Goal: Information Seeking & Learning: Learn about a topic

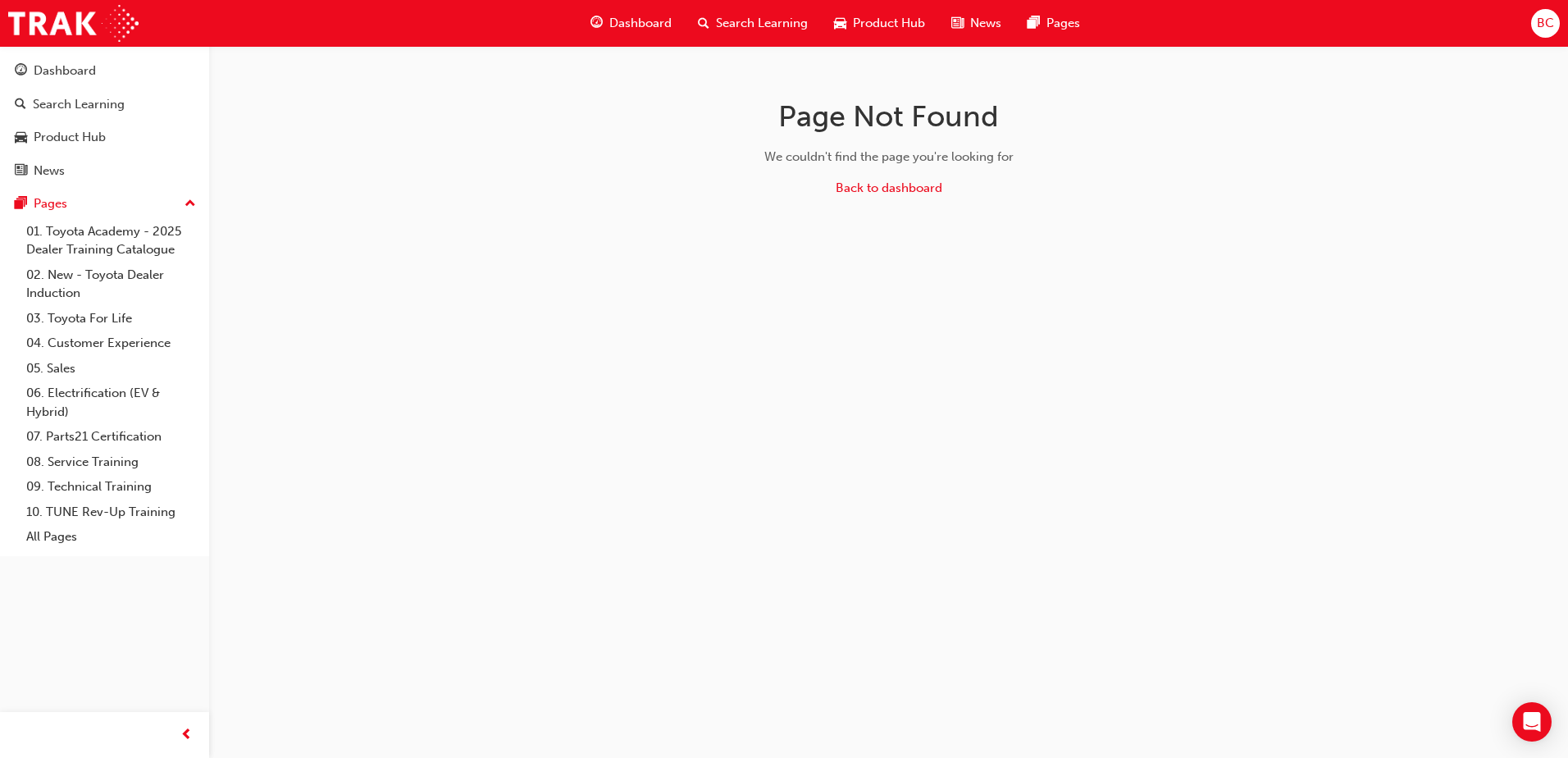
click at [922, 17] on span "Product Hub" at bounding box center [889, 23] width 72 height 19
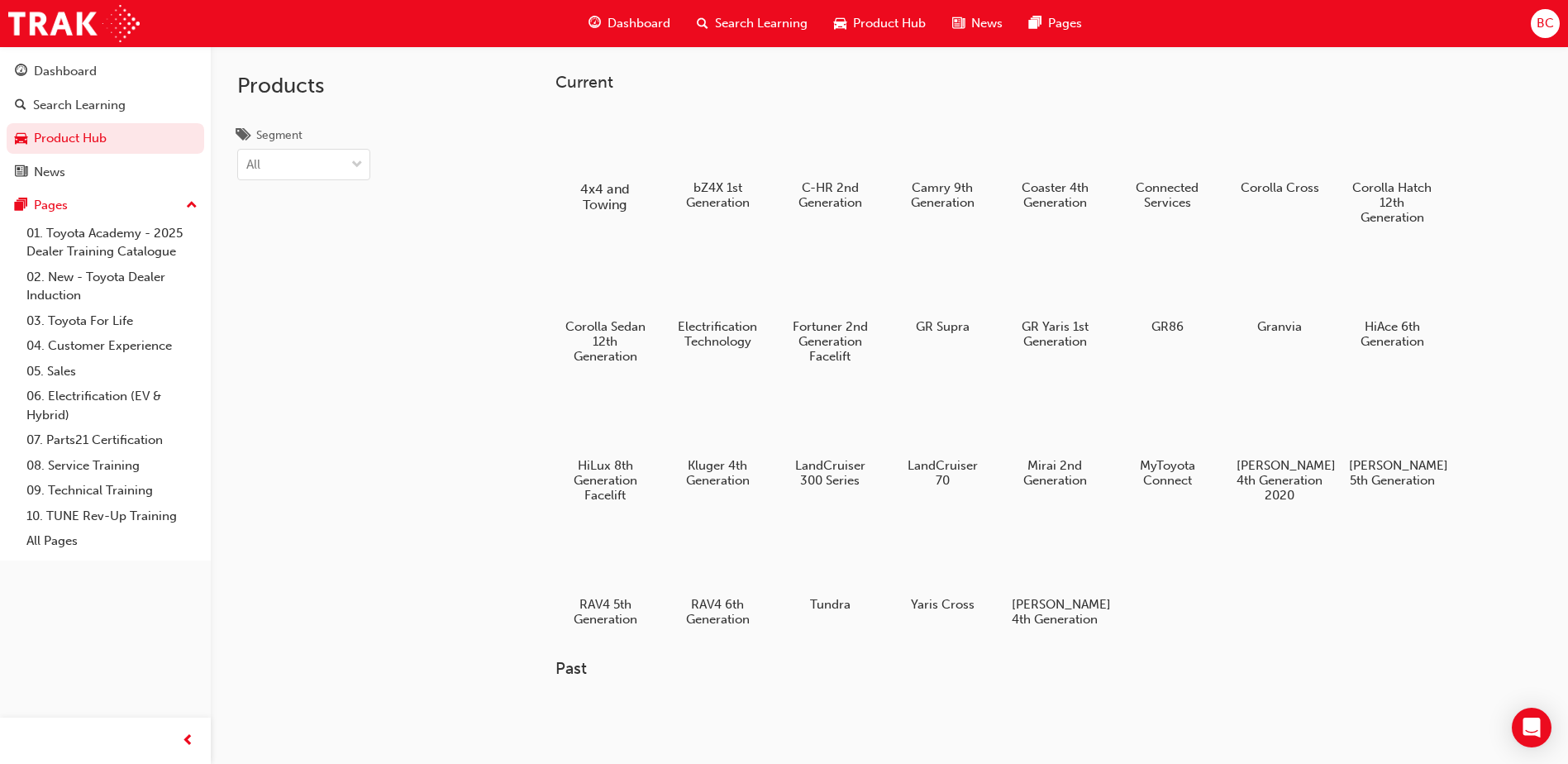
click at [595, 198] on h5 "4x4 and Towing" at bounding box center [606, 196] width 92 height 31
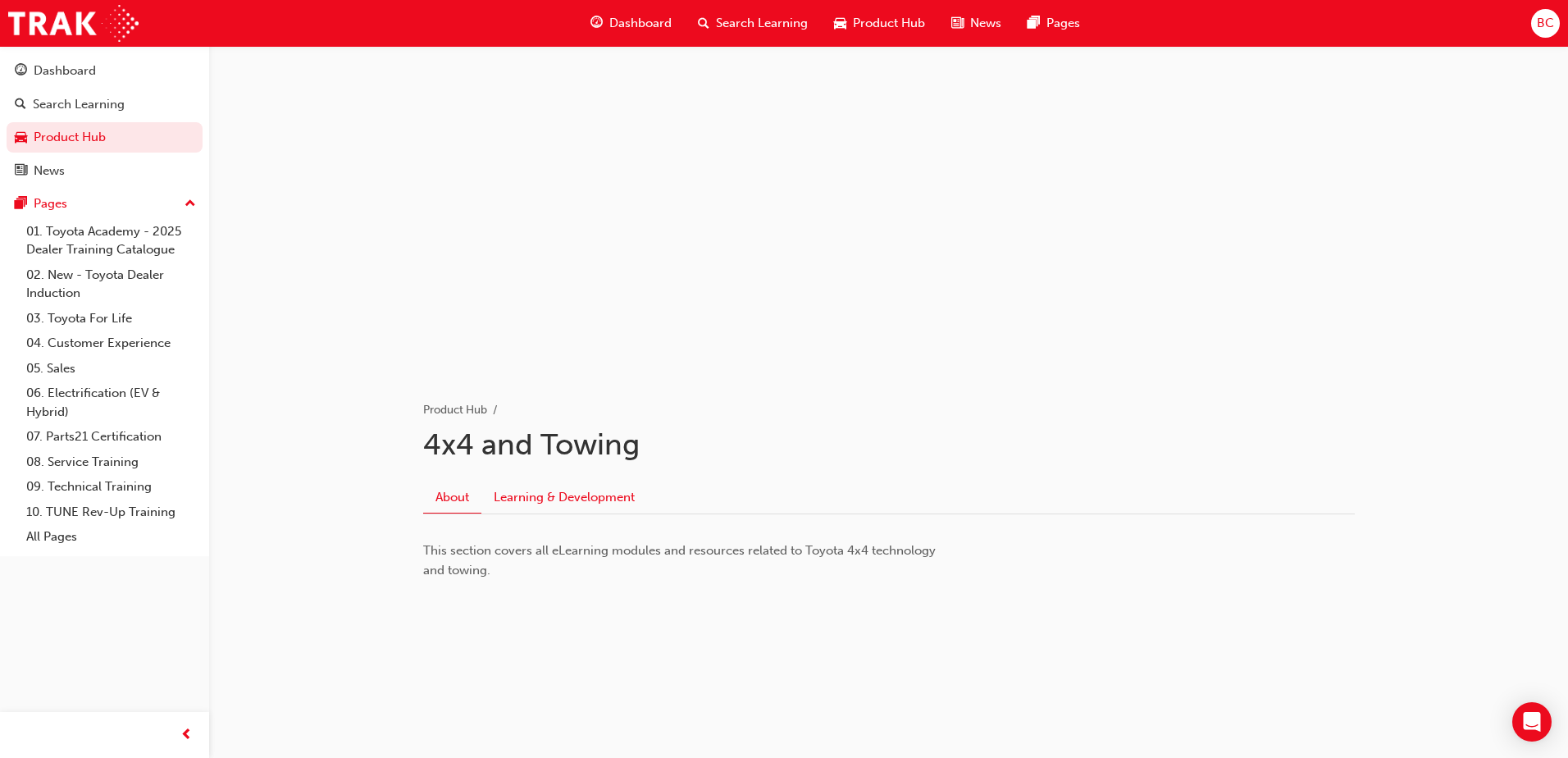
click at [587, 507] on link "Learning & Development" at bounding box center [563, 496] width 166 height 31
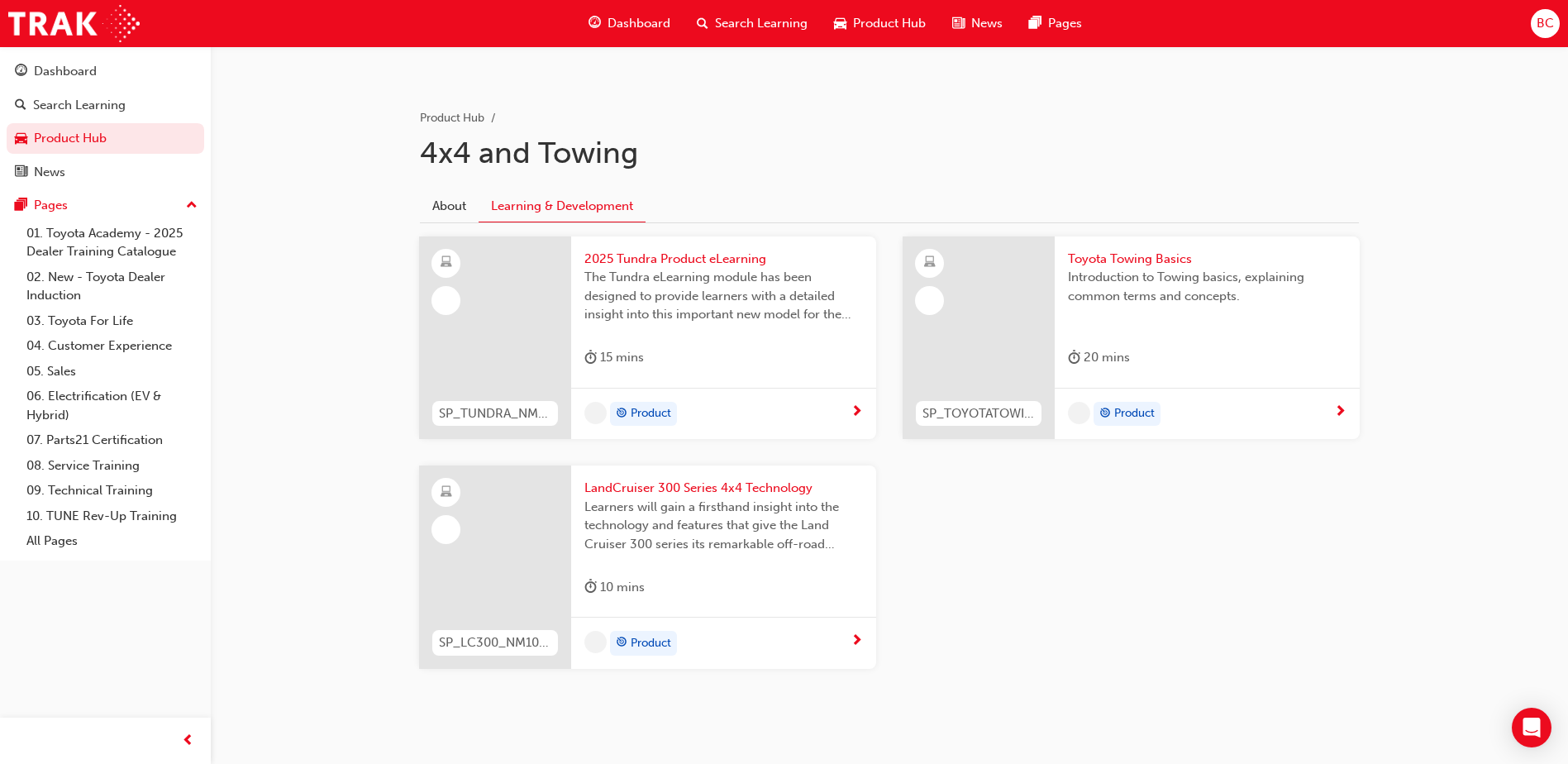
scroll to position [321, 0]
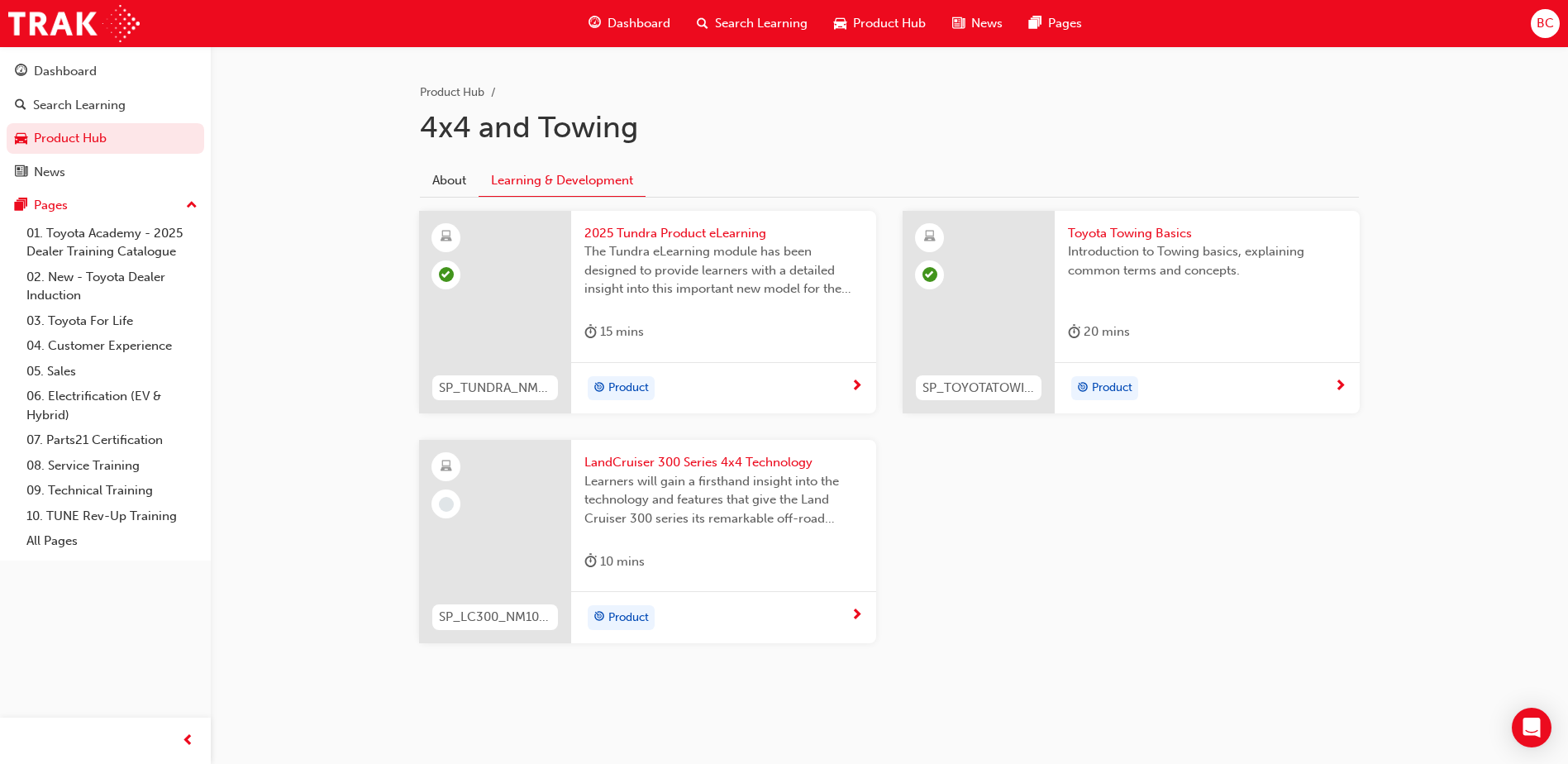
click at [483, 548] on div at bounding box center [495, 541] width 152 height 203
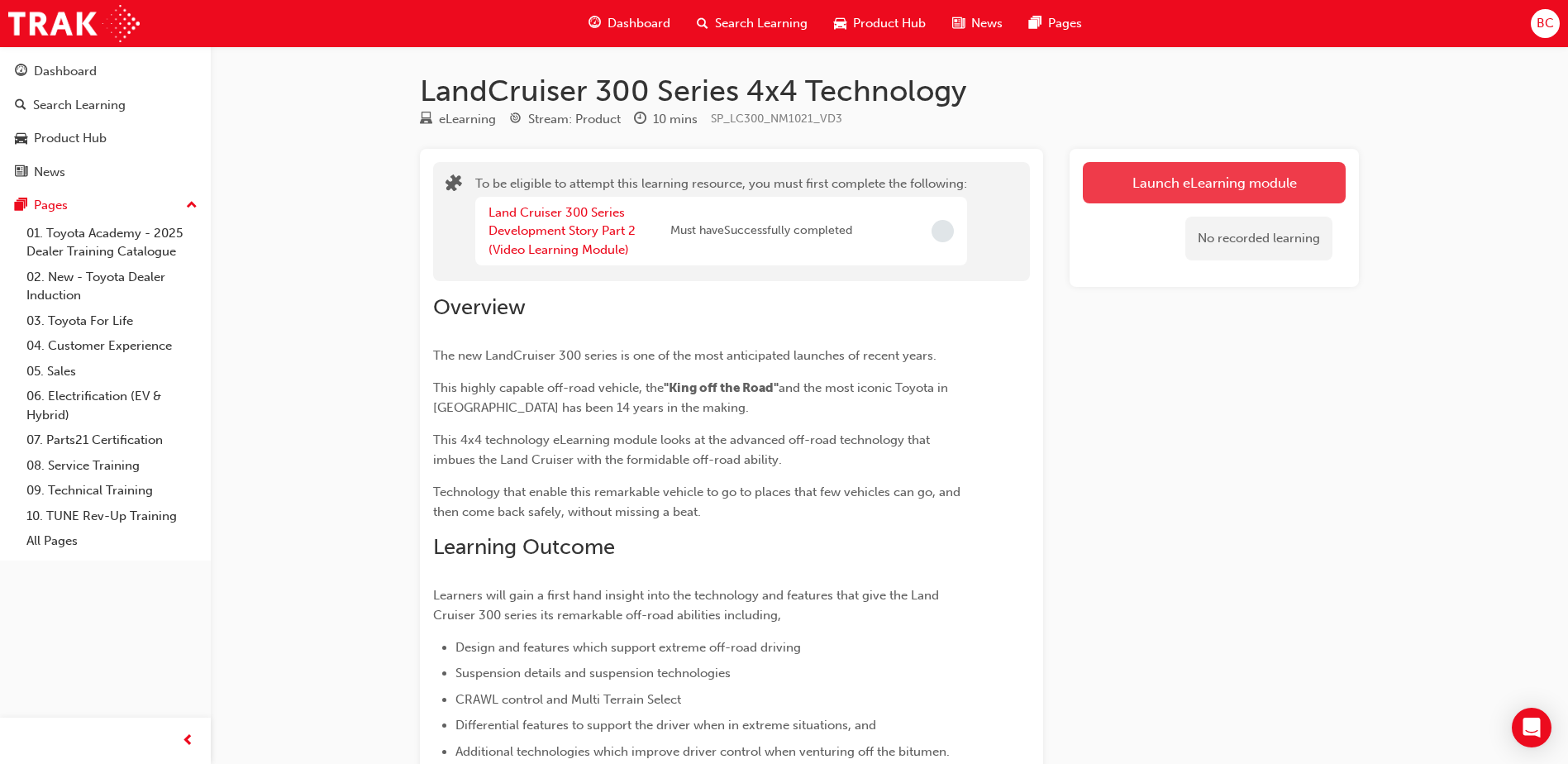
click at [1139, 174] on button "Launch eLearning module" at bounding box center [1213, 182] width 263 height 41
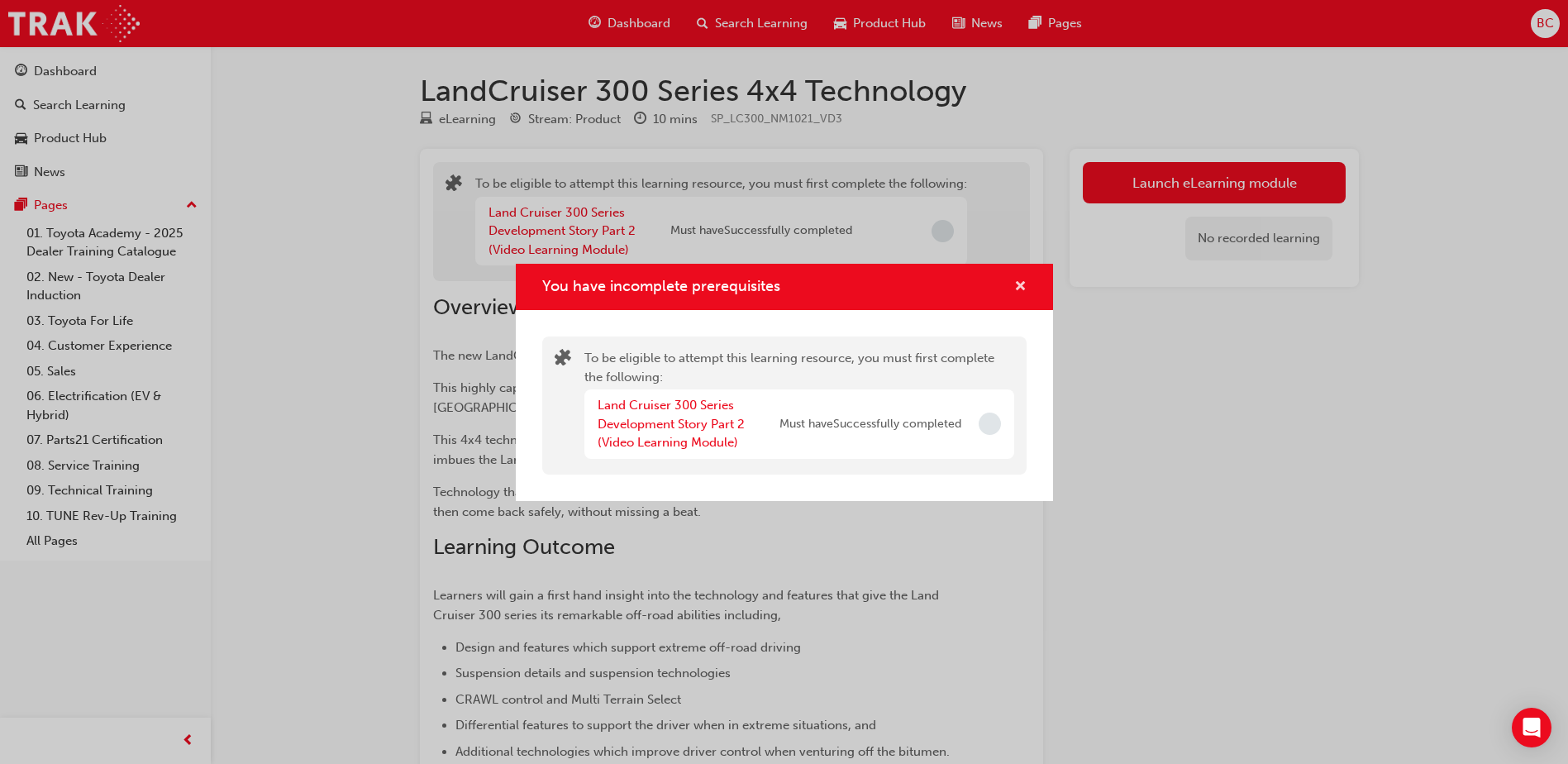
click at [1025, 280] on span "cross-icon" at bounding box center [1020, 287] width 12 height 15
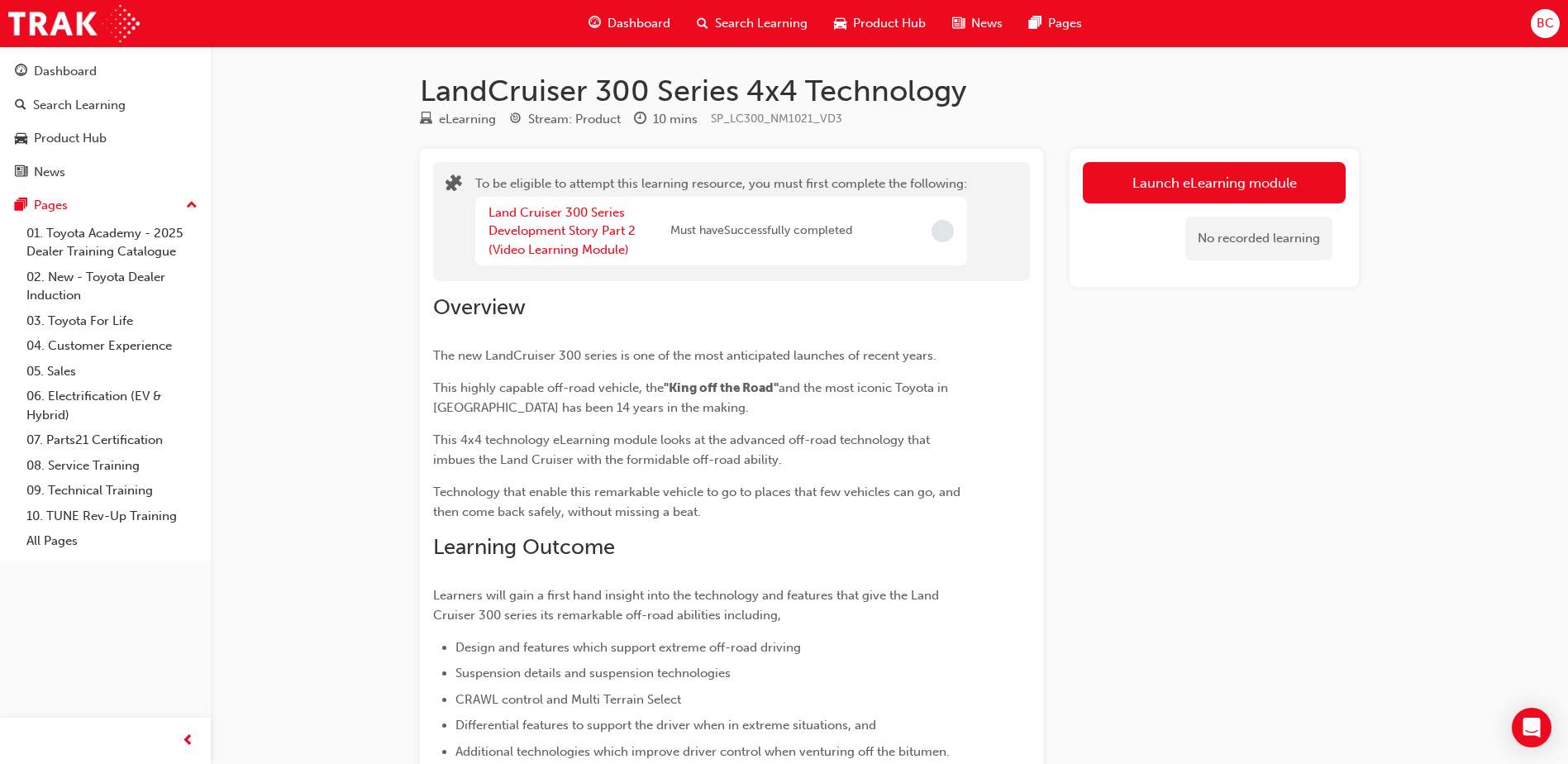
click at [620, 31] on span "Dashboard" at bounding box center [639, 23] width 63 height 19
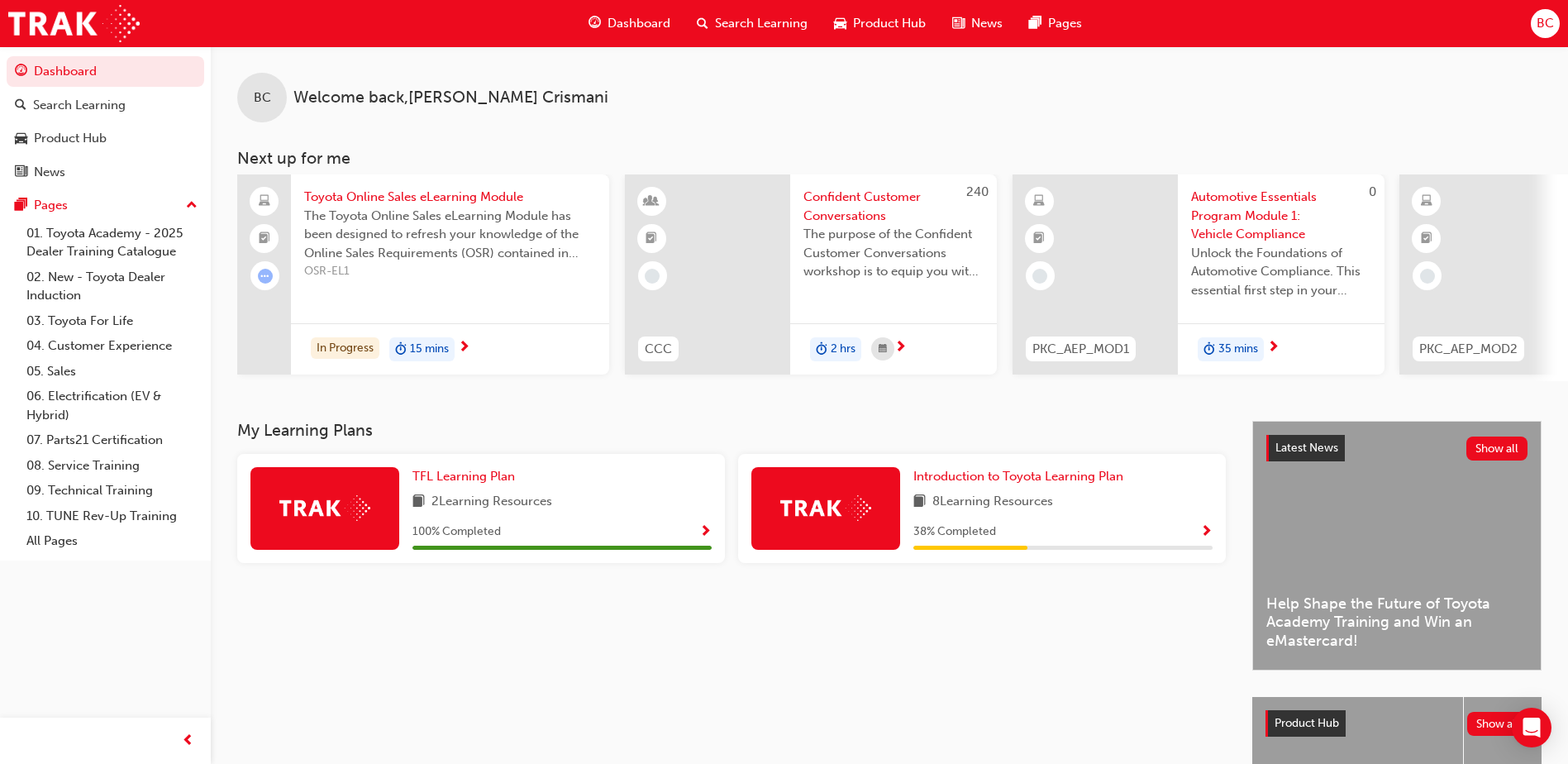
click at [887, 21] on span "Product Hub" at bounding box center [888, 23] width 73 height 19
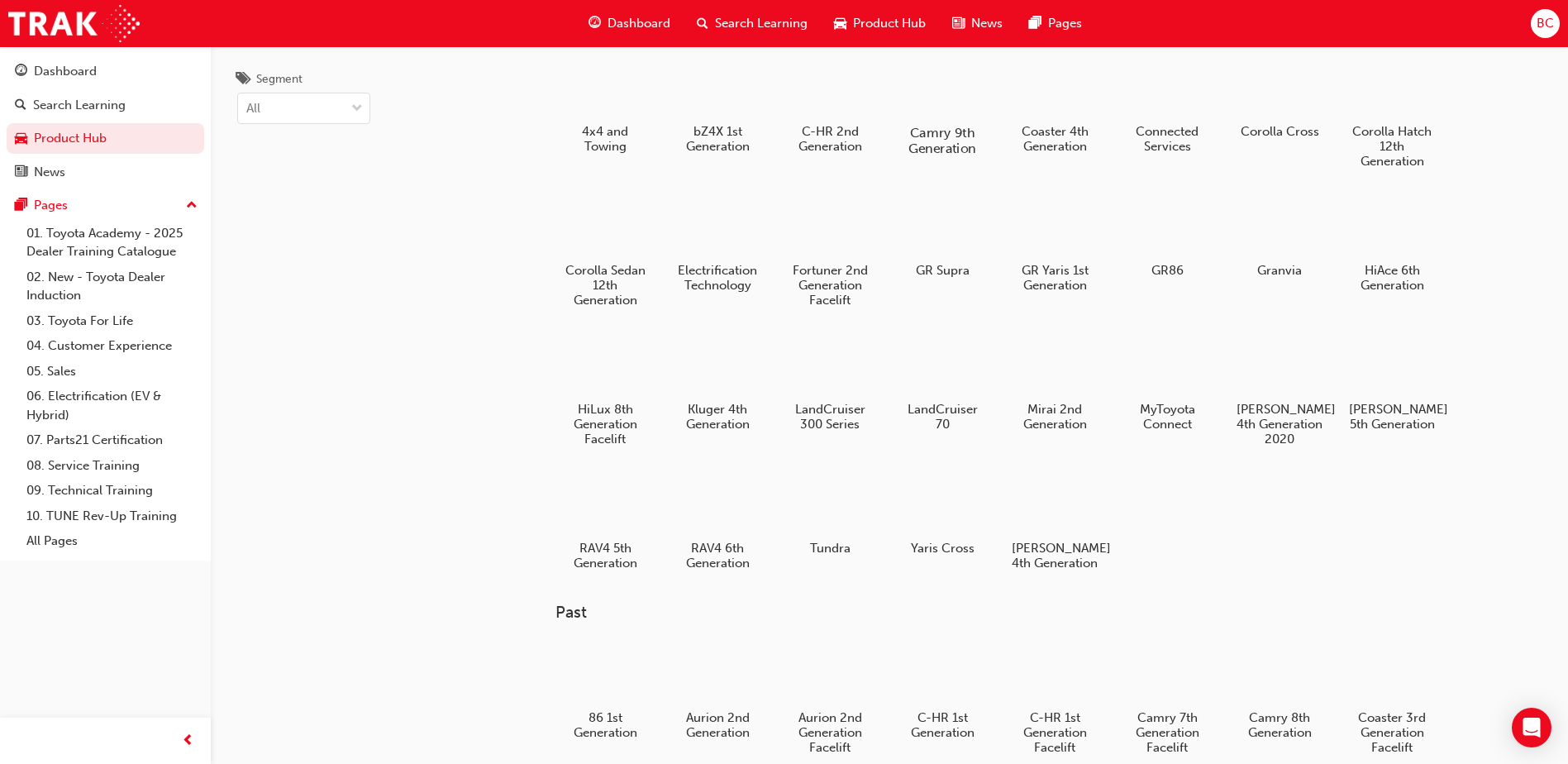
scroll to position [83, 0]
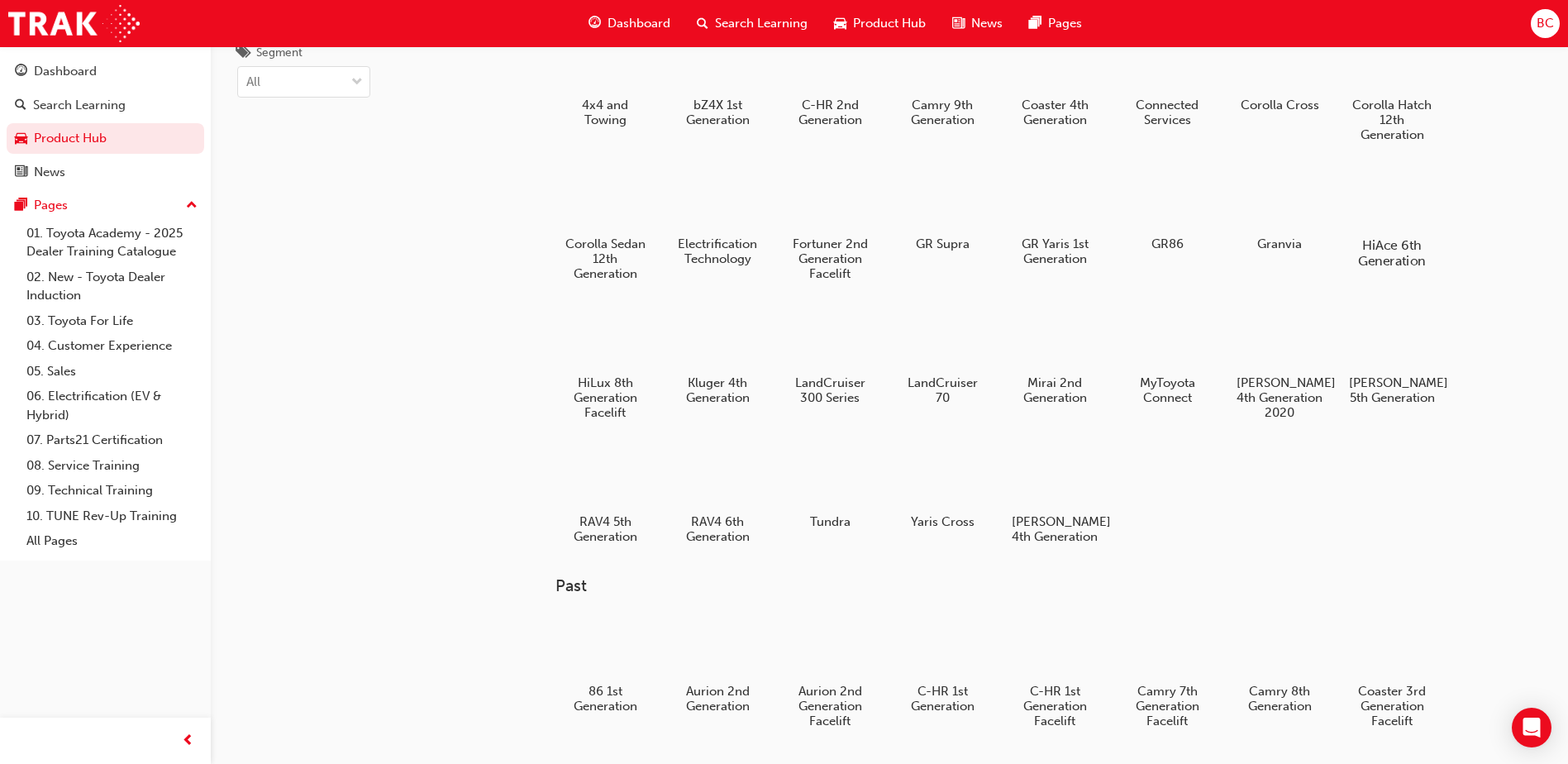
click at [1410, 196] on div at bounding box center [1392, 197] width 92 height 65
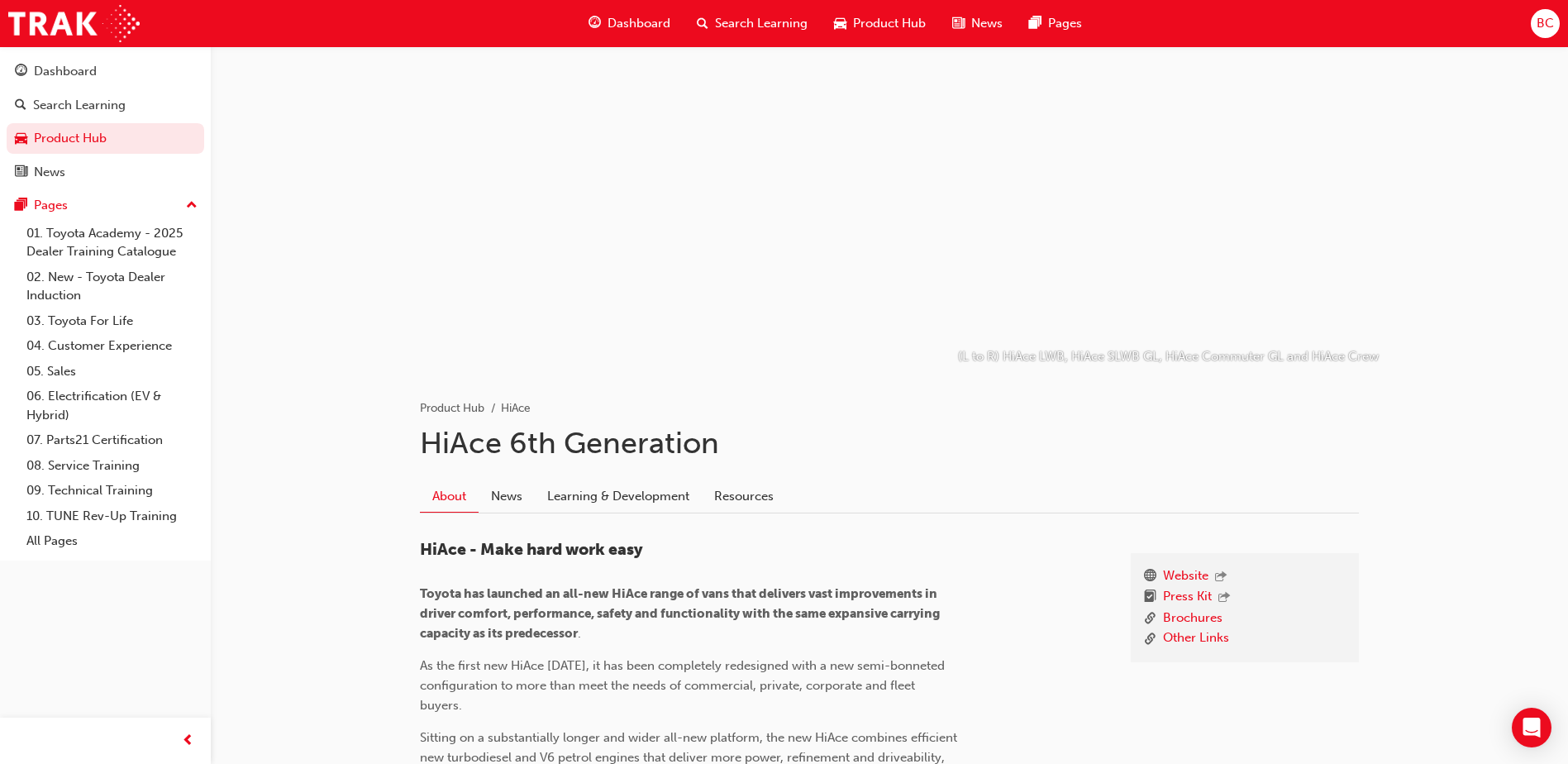
scroll to position [83, 0]
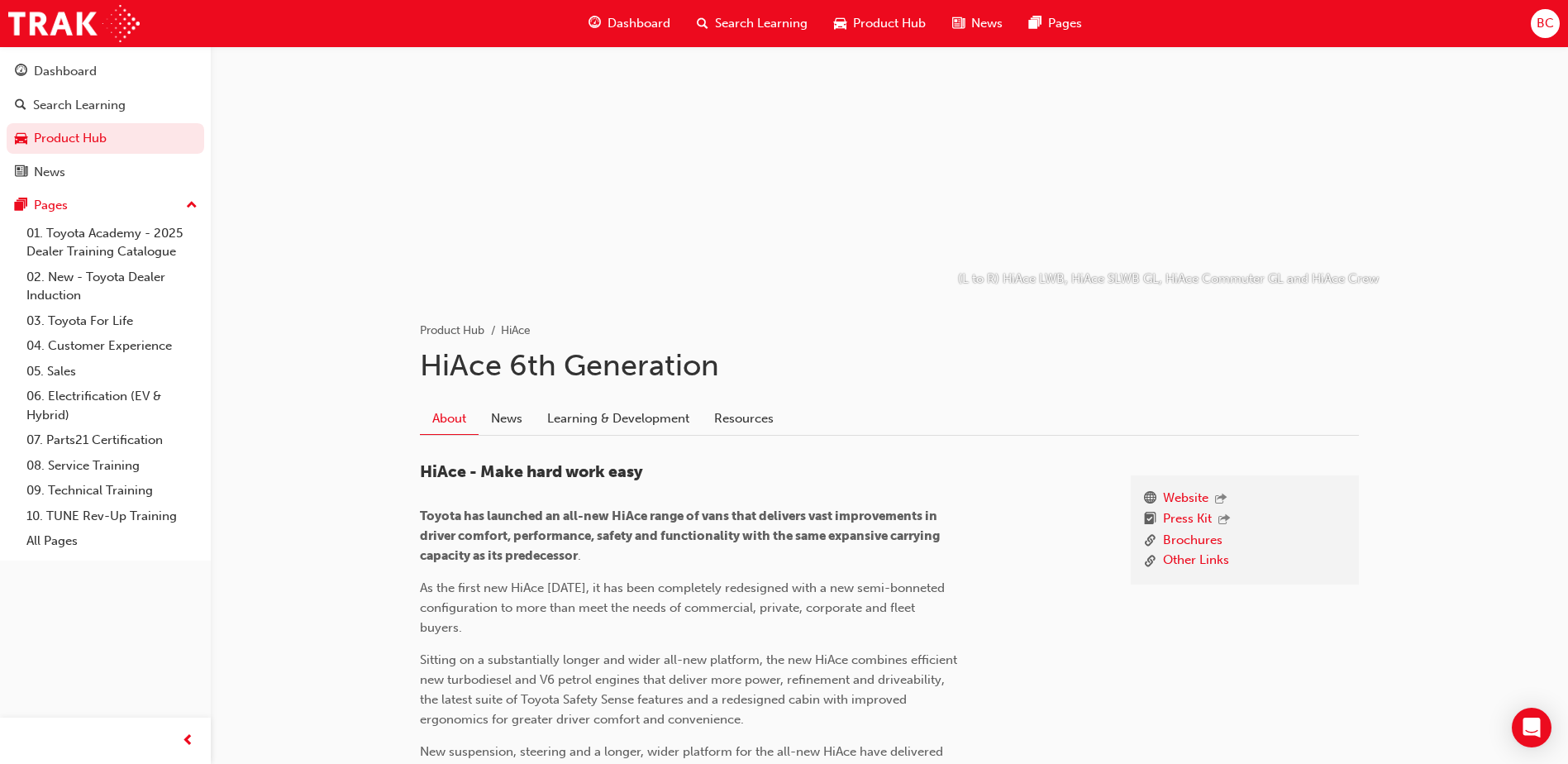
click at [668, 415] on link "Learning & Development" at bounding box center [618, 418] width 167 height 31
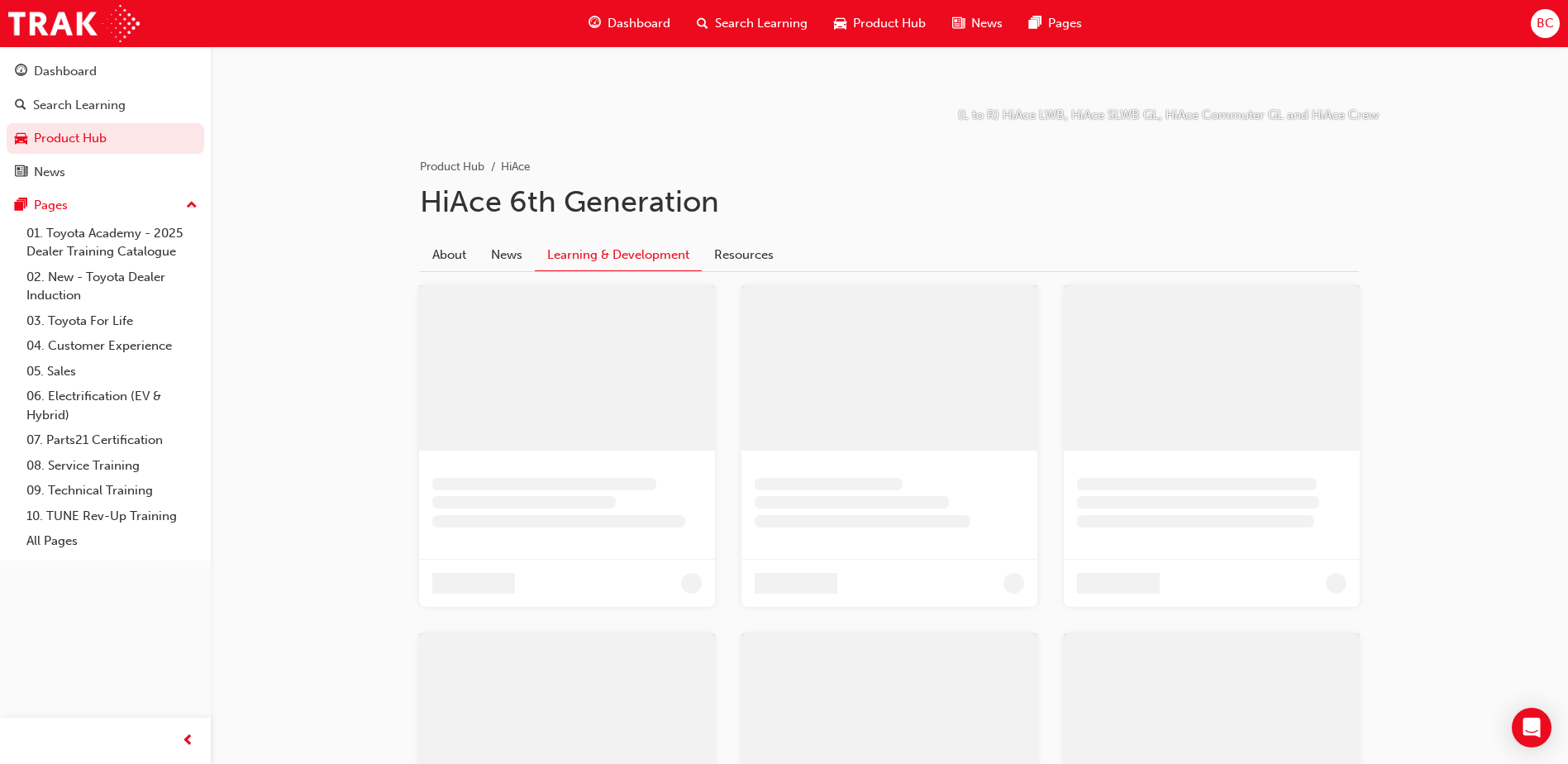
scroll to position [248, 0]
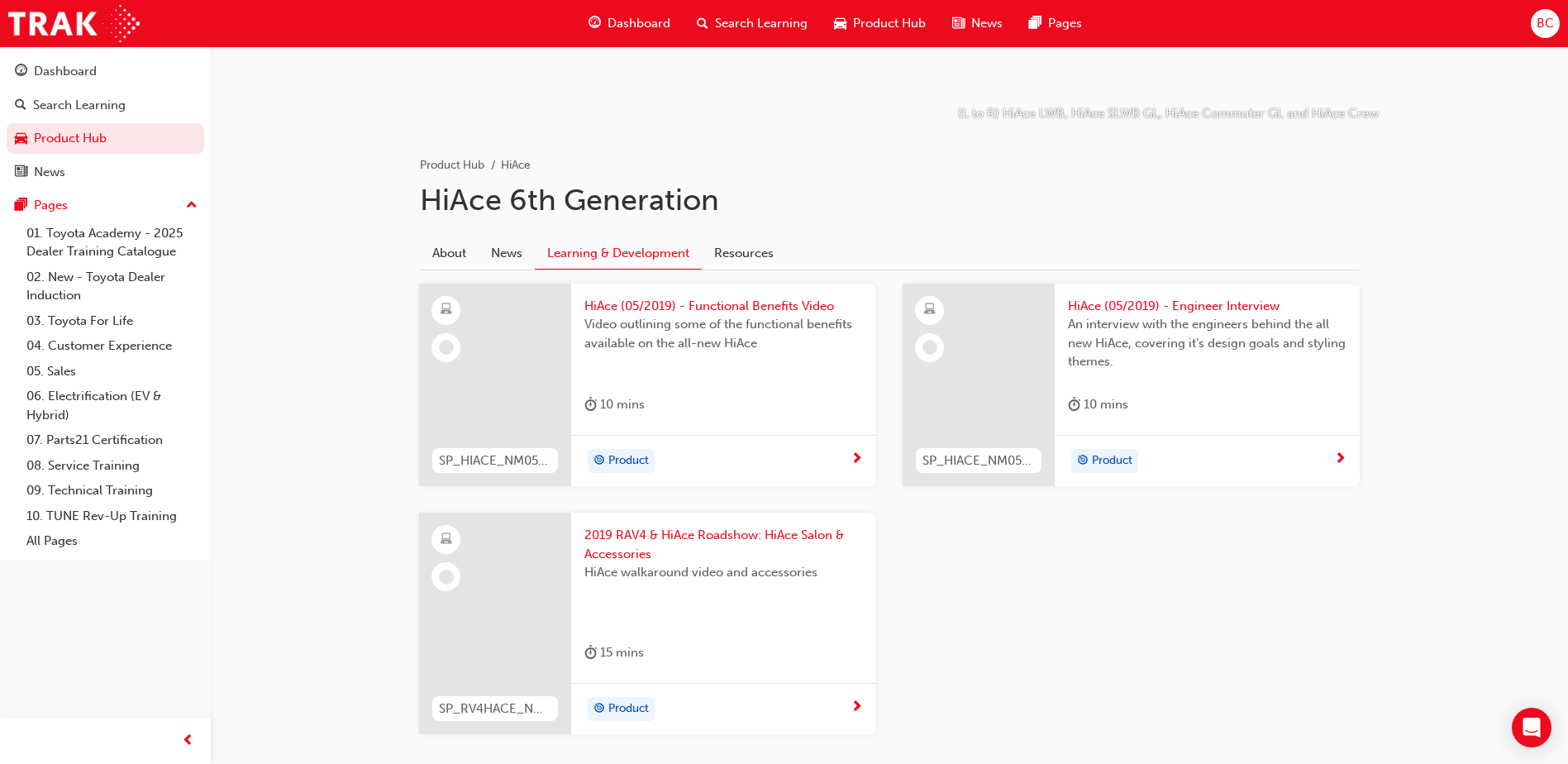
click at [881, 16] on span "Product Hub" at bounding box center [888, 23] width 73 height 19
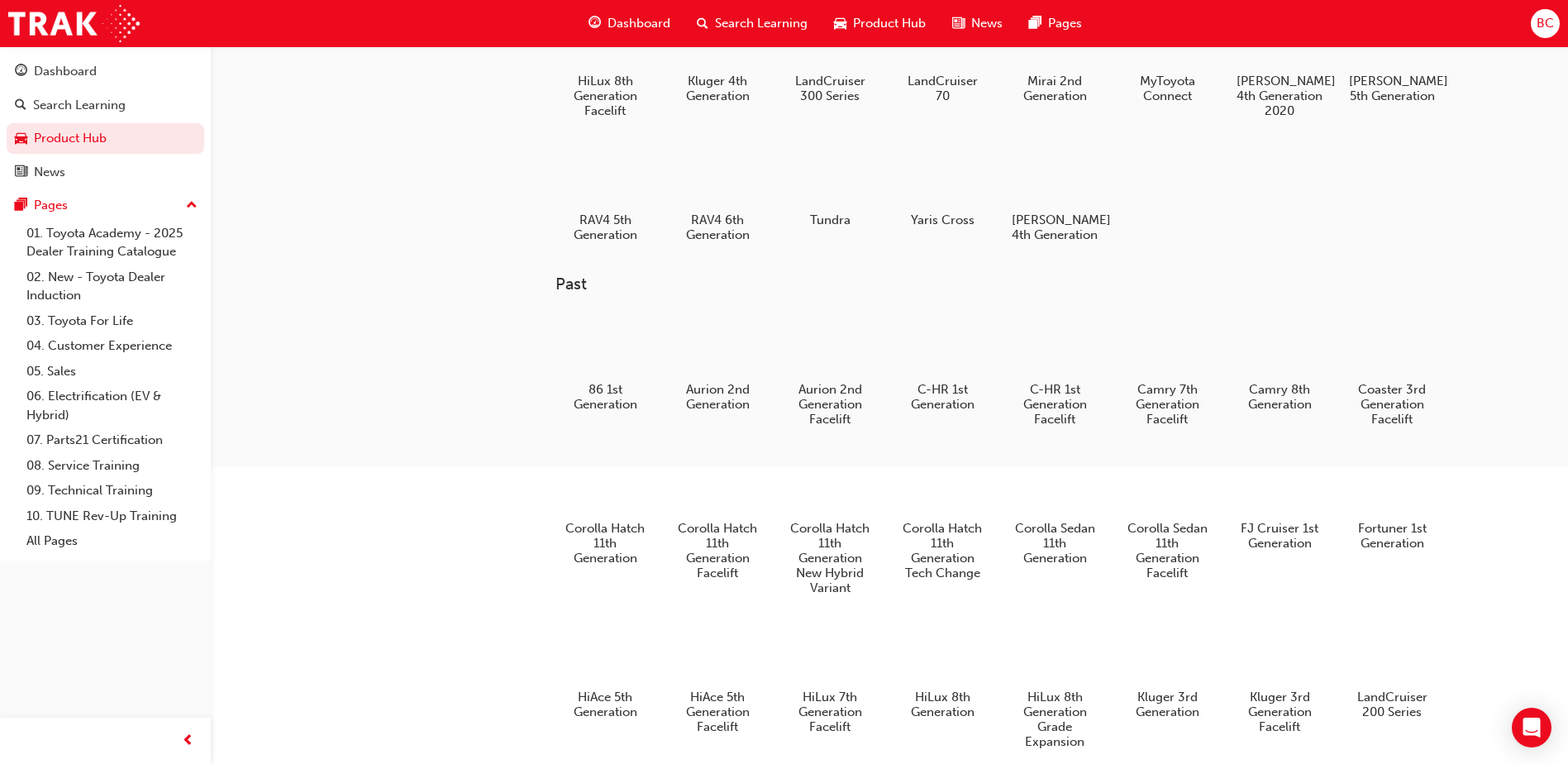
scroll to position [143, 0]
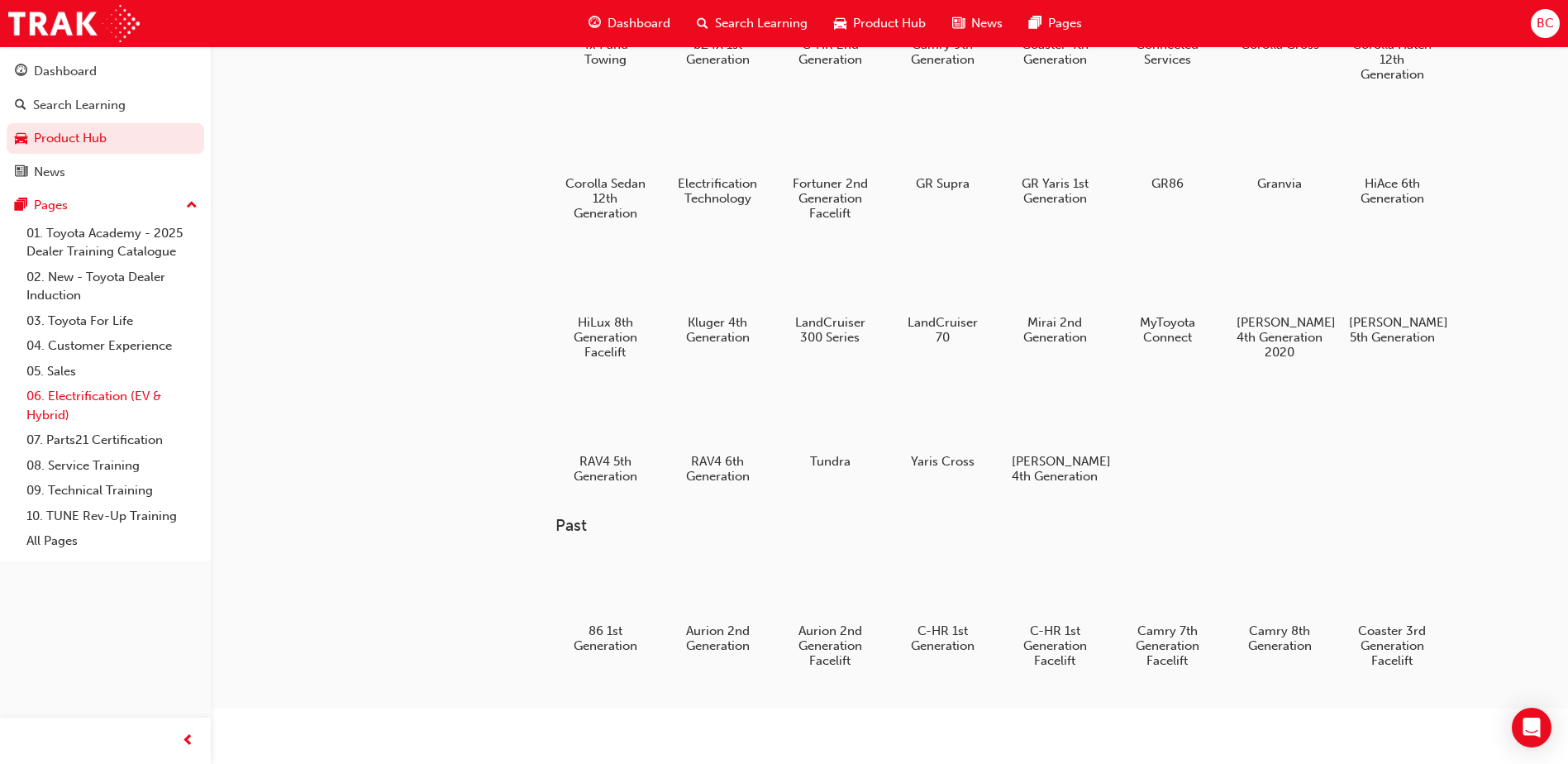
click at [129, 409] on link "06. Electrification (EV & Hybrid)" at bounding box center [112, 406] width 184 height 44
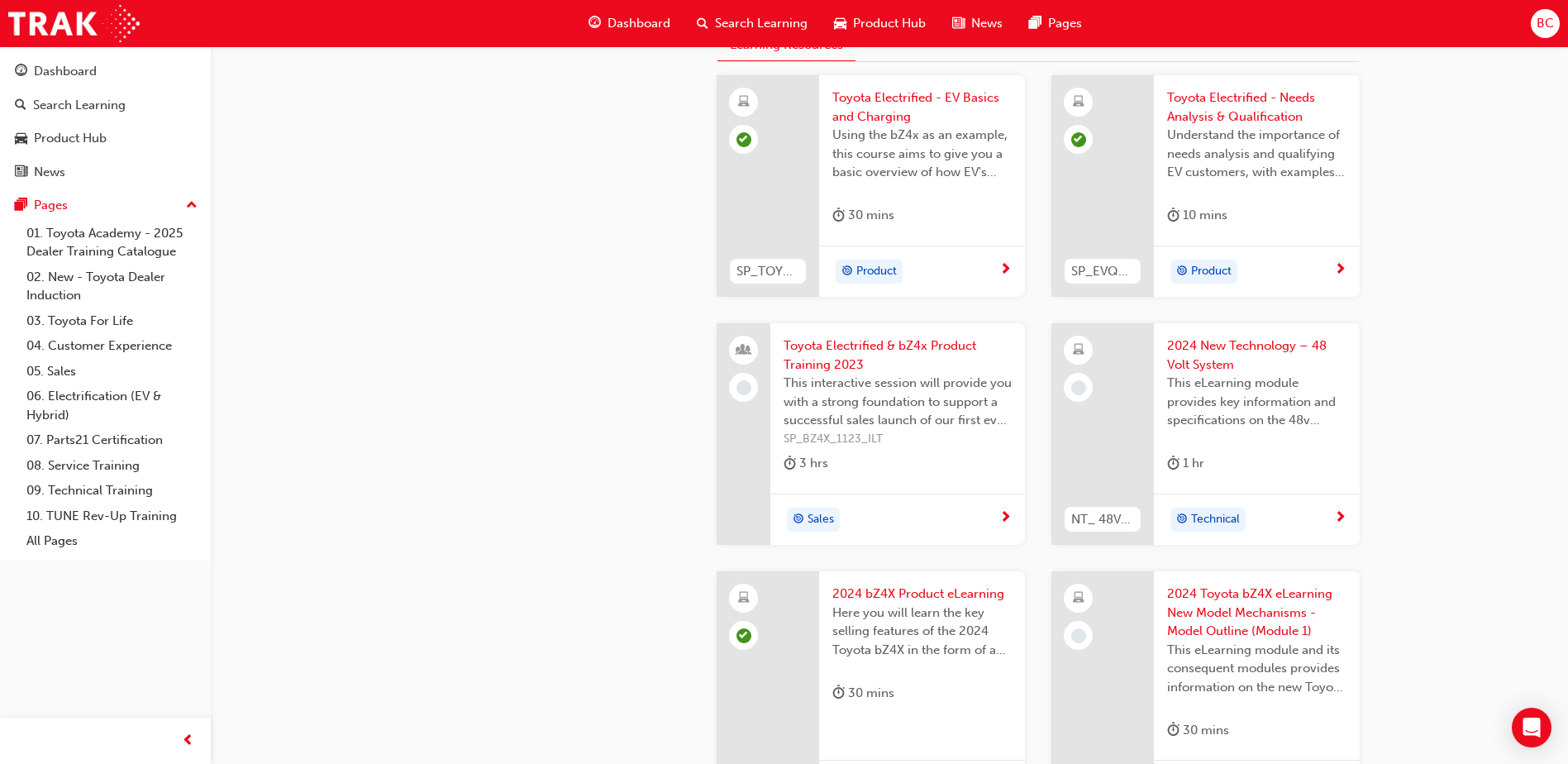
scroll to position [496, 0]
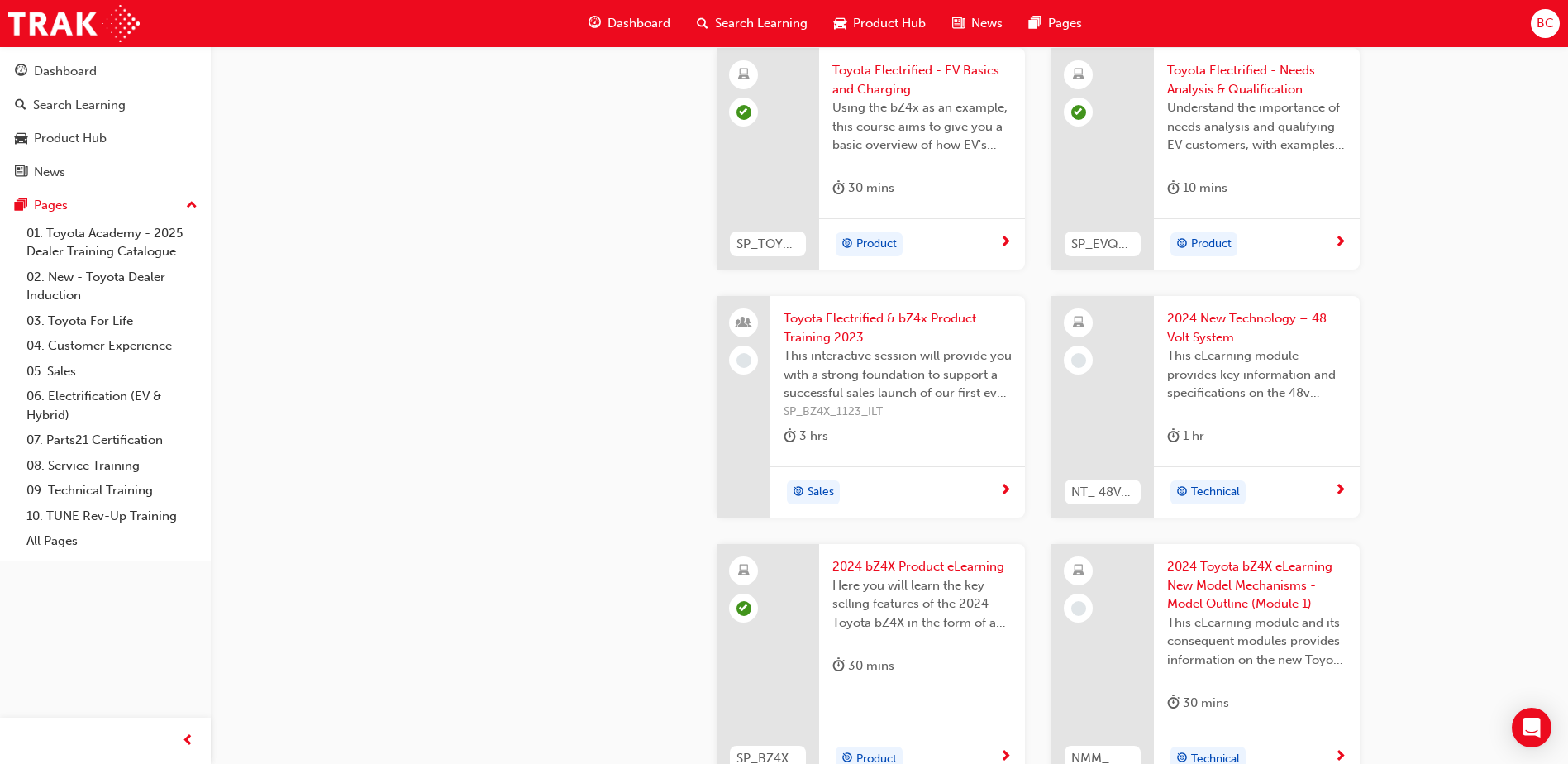
click at [1209, 377] on span "This eLearning module provides key information and specifications on the 48v Sy…" at bounding box center [1256, 375] width 179 height 56
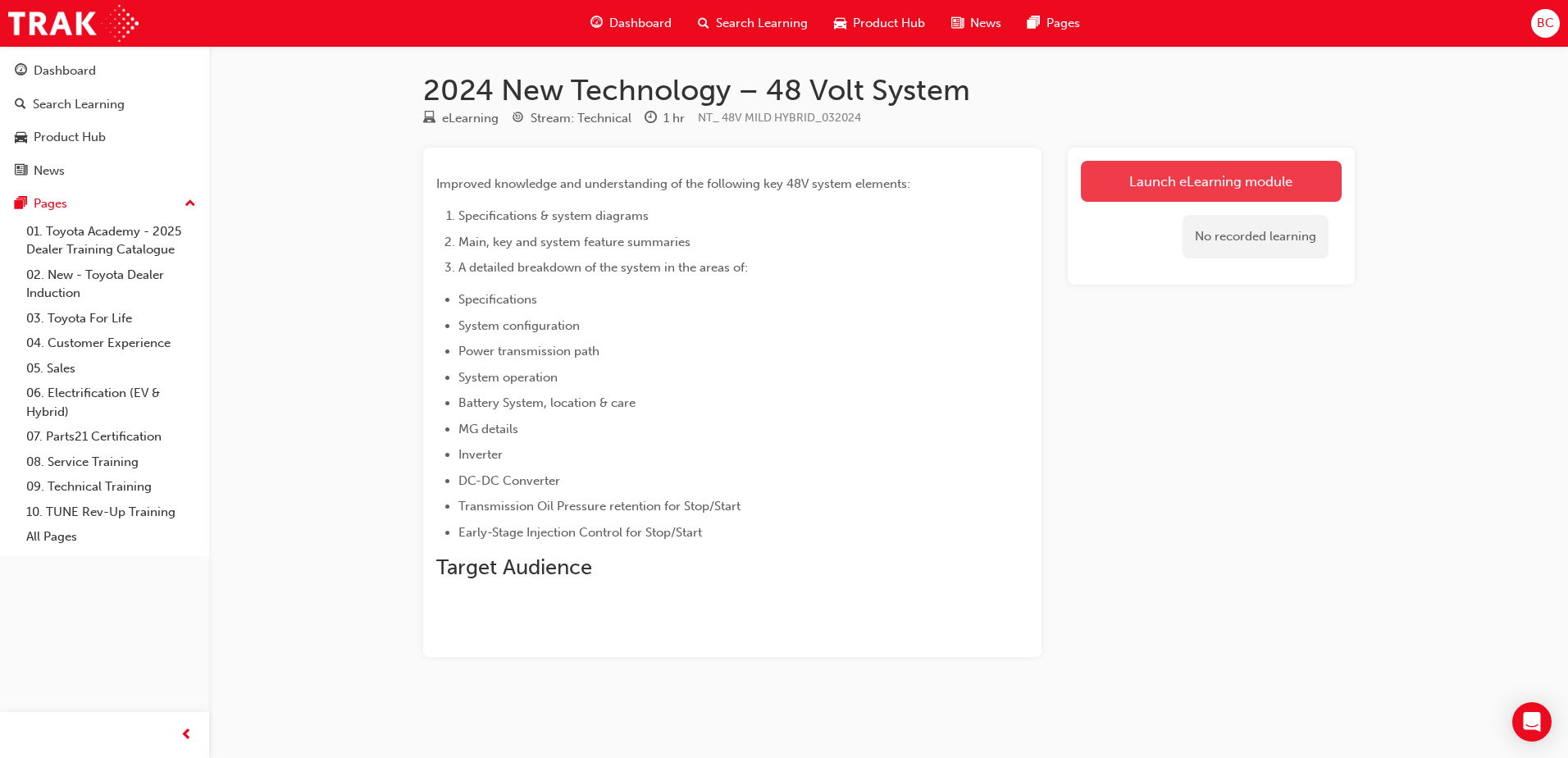
click at [1174, 167] on link "Launch eLearning module" at bounding box center [1211, 181] width 261 height 41
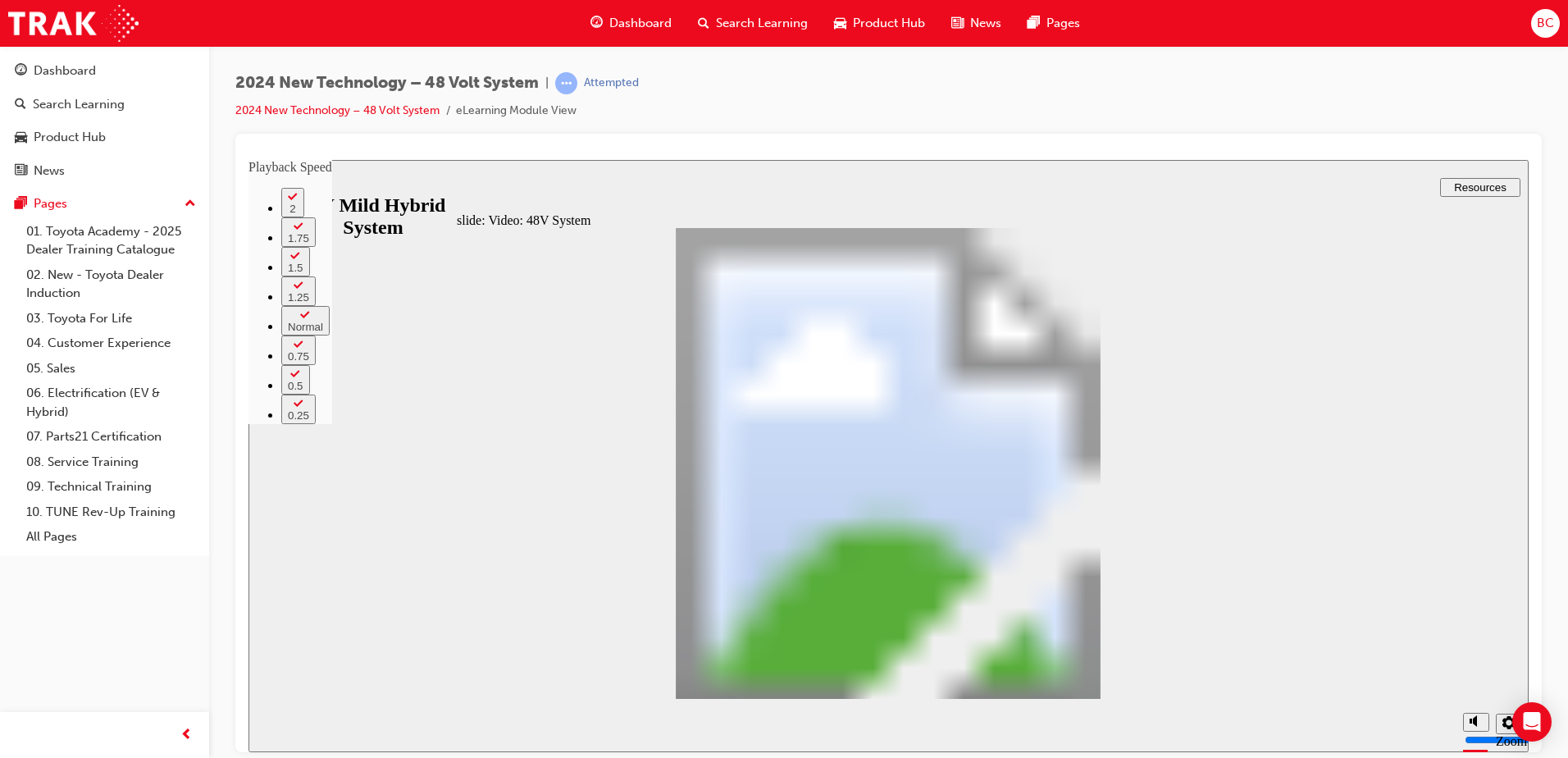
type input "308"
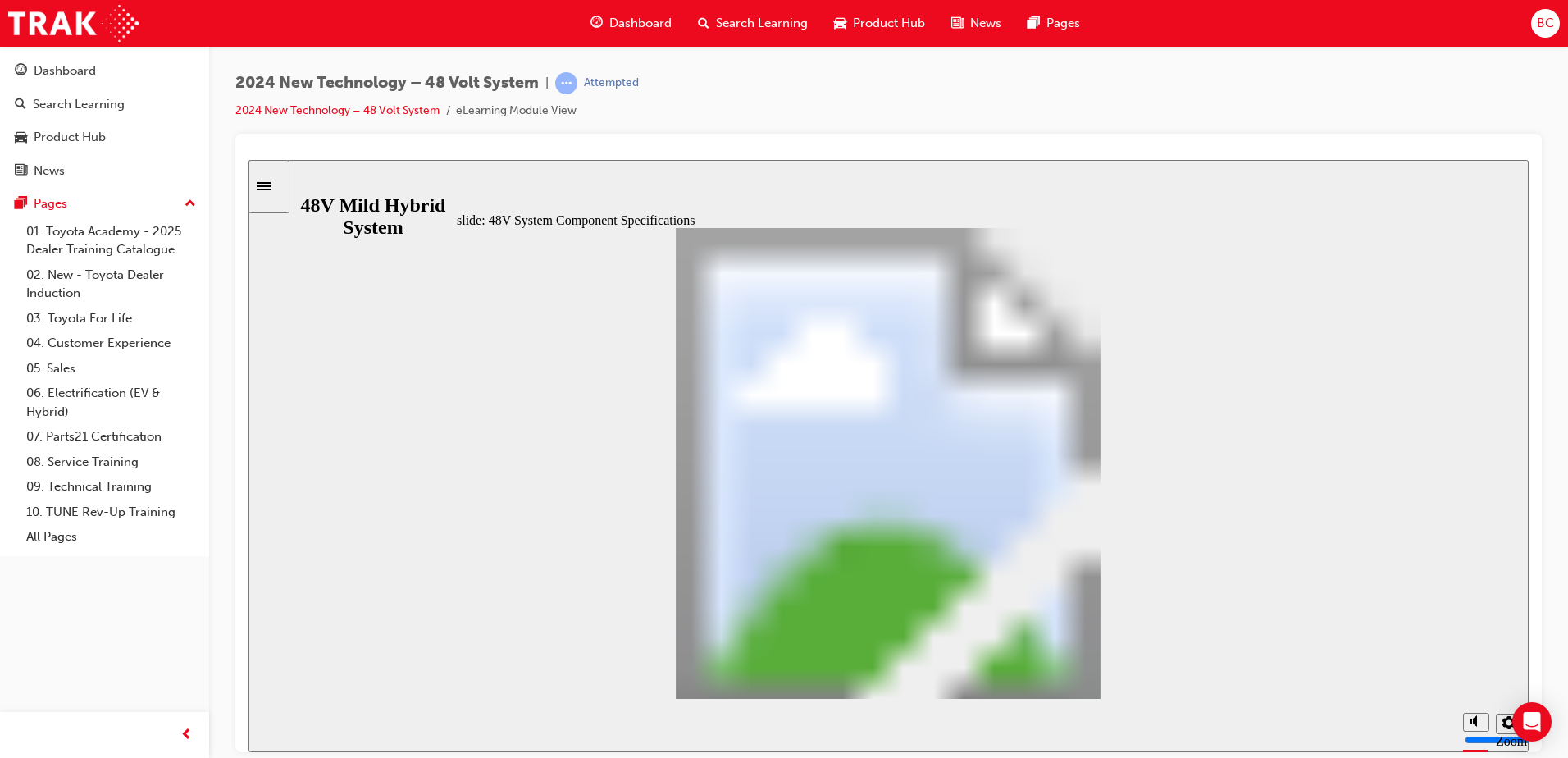
drag, startPoint x: 1071, startPoint y: 669, endPoint x: 1080, endPoint y: 669, distance: 9.0
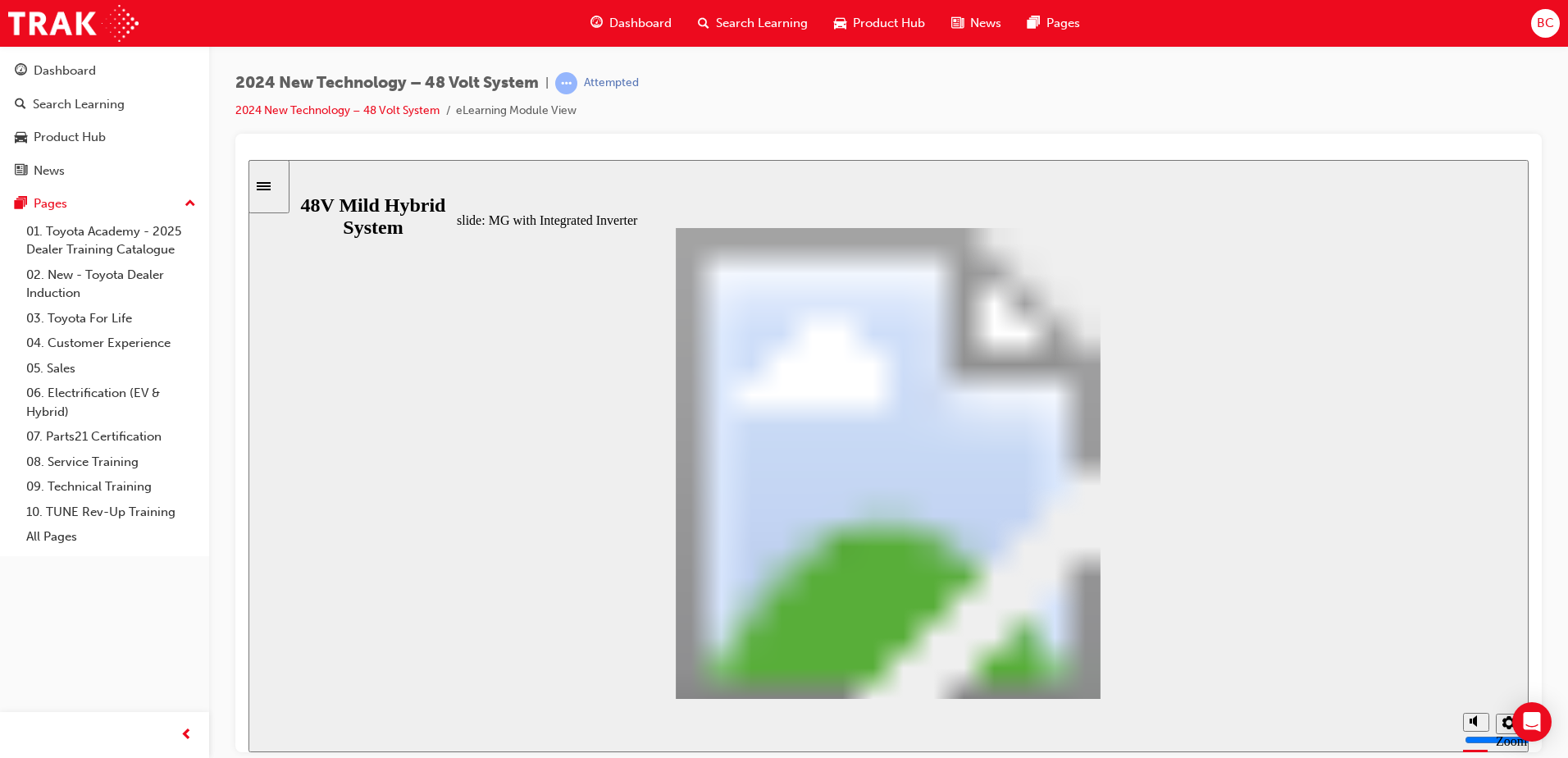
click at [1111, 704] on section "Playback Speed 2 1.75" at bounding box center [889, 725] width 1280 height 54
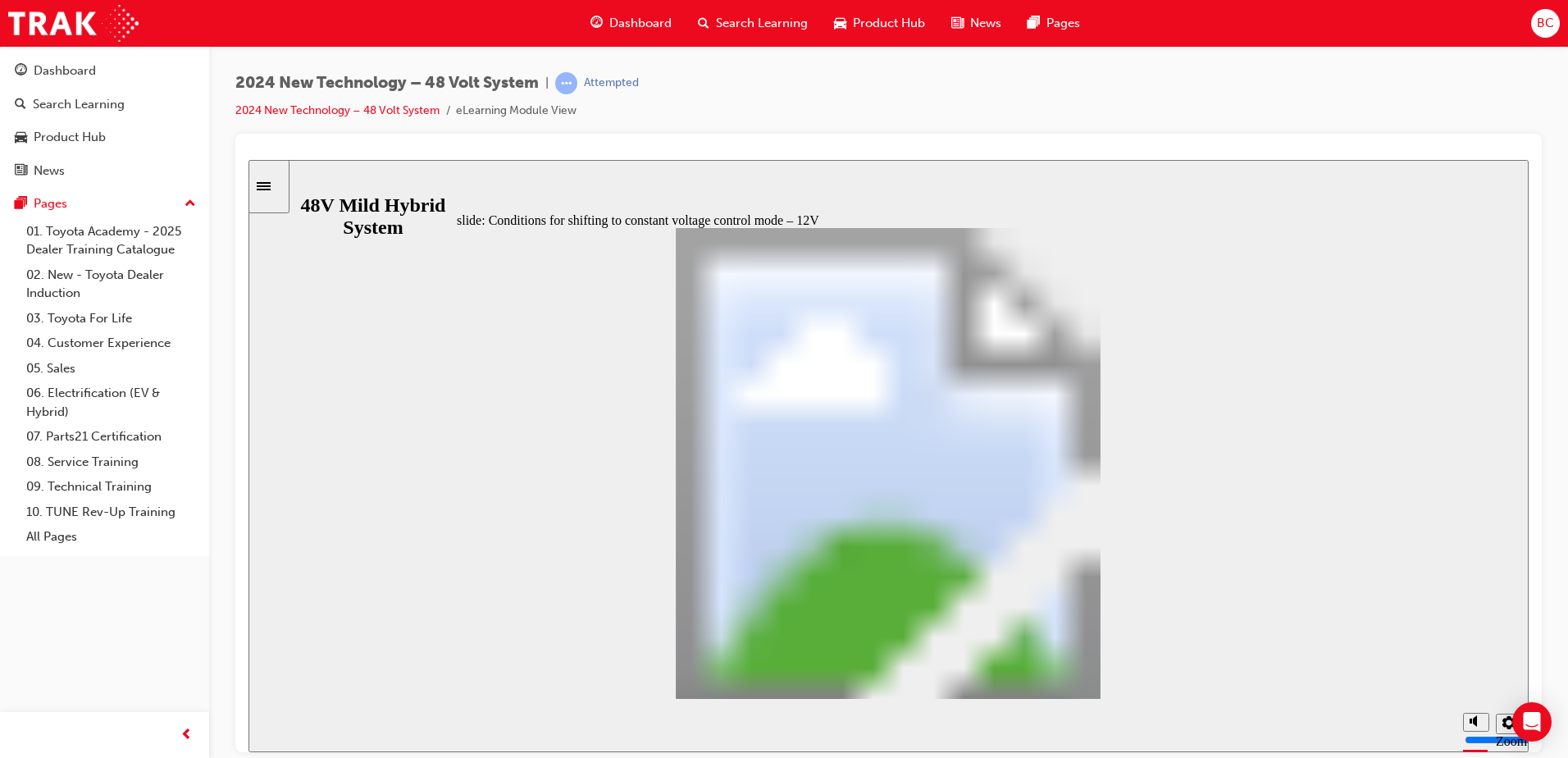
drag, startPoint x: 526, startPoint y: 372, endPoint x: 831, endPoint y: 377, distance: 305.0
drag, startPoint x: 1098, startPoint y: 658, endPoint x: 1104, endPoint y: 668, distance: 11.7
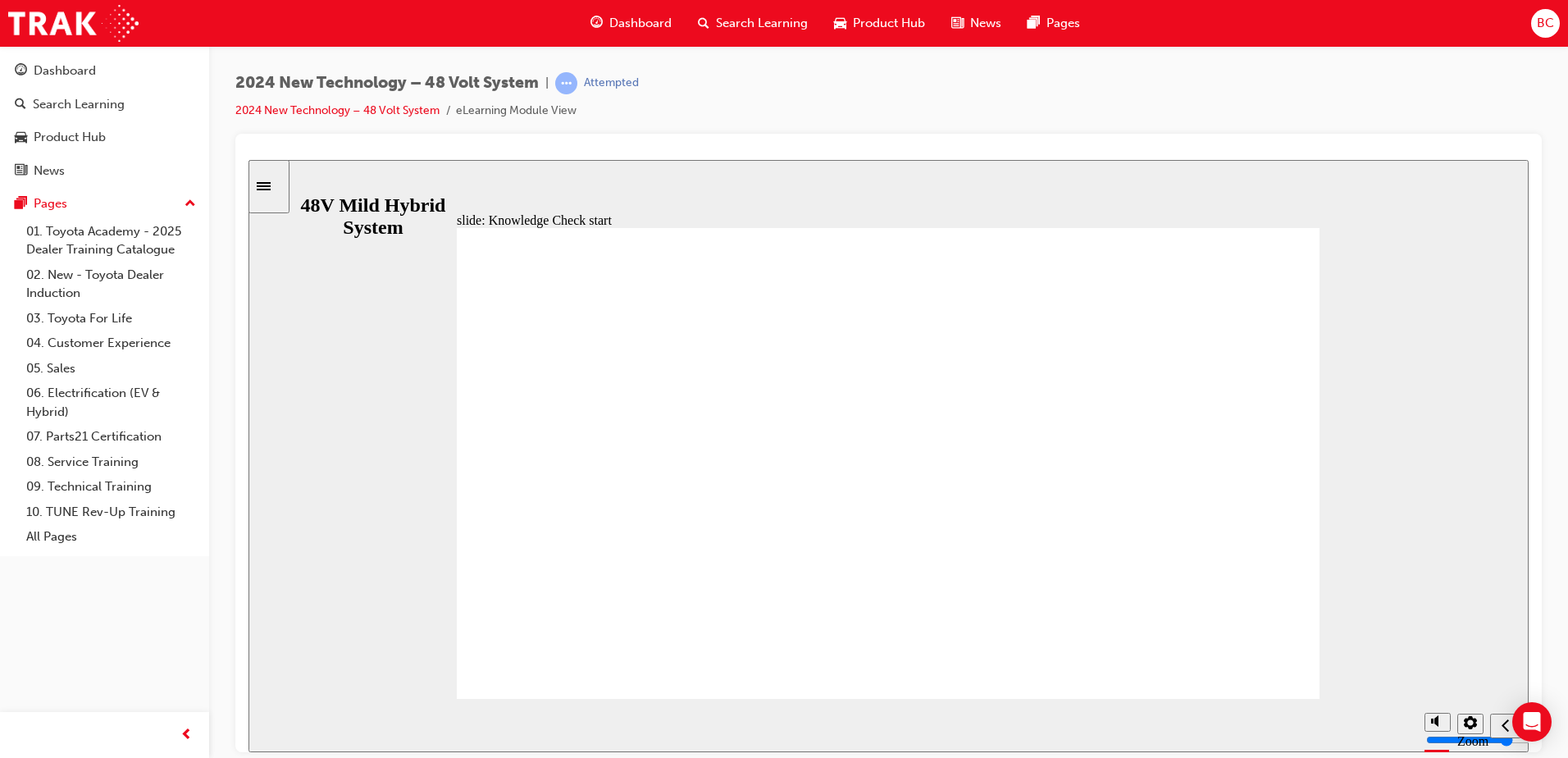
radio input "true"
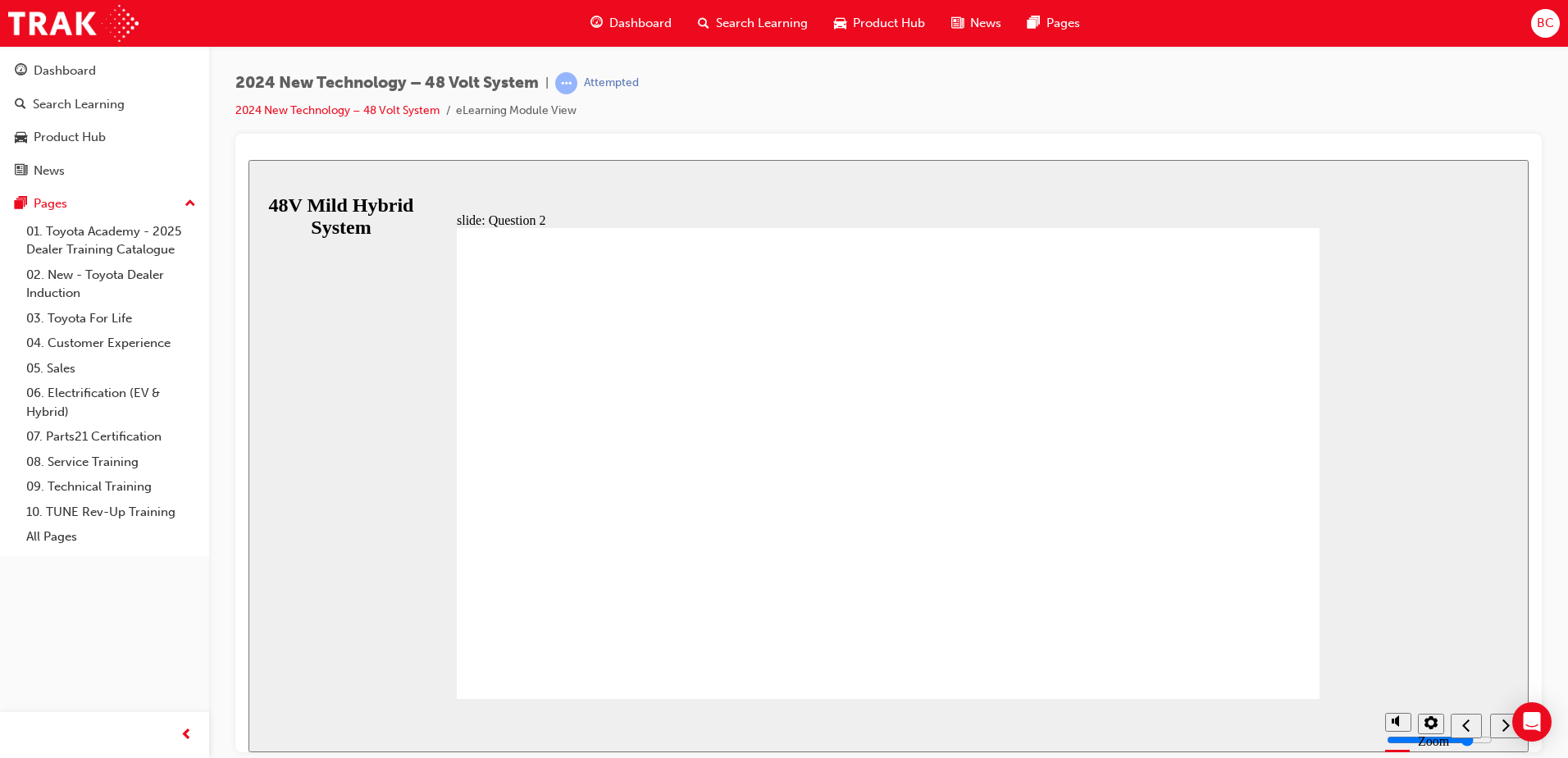
checkbox input "true"
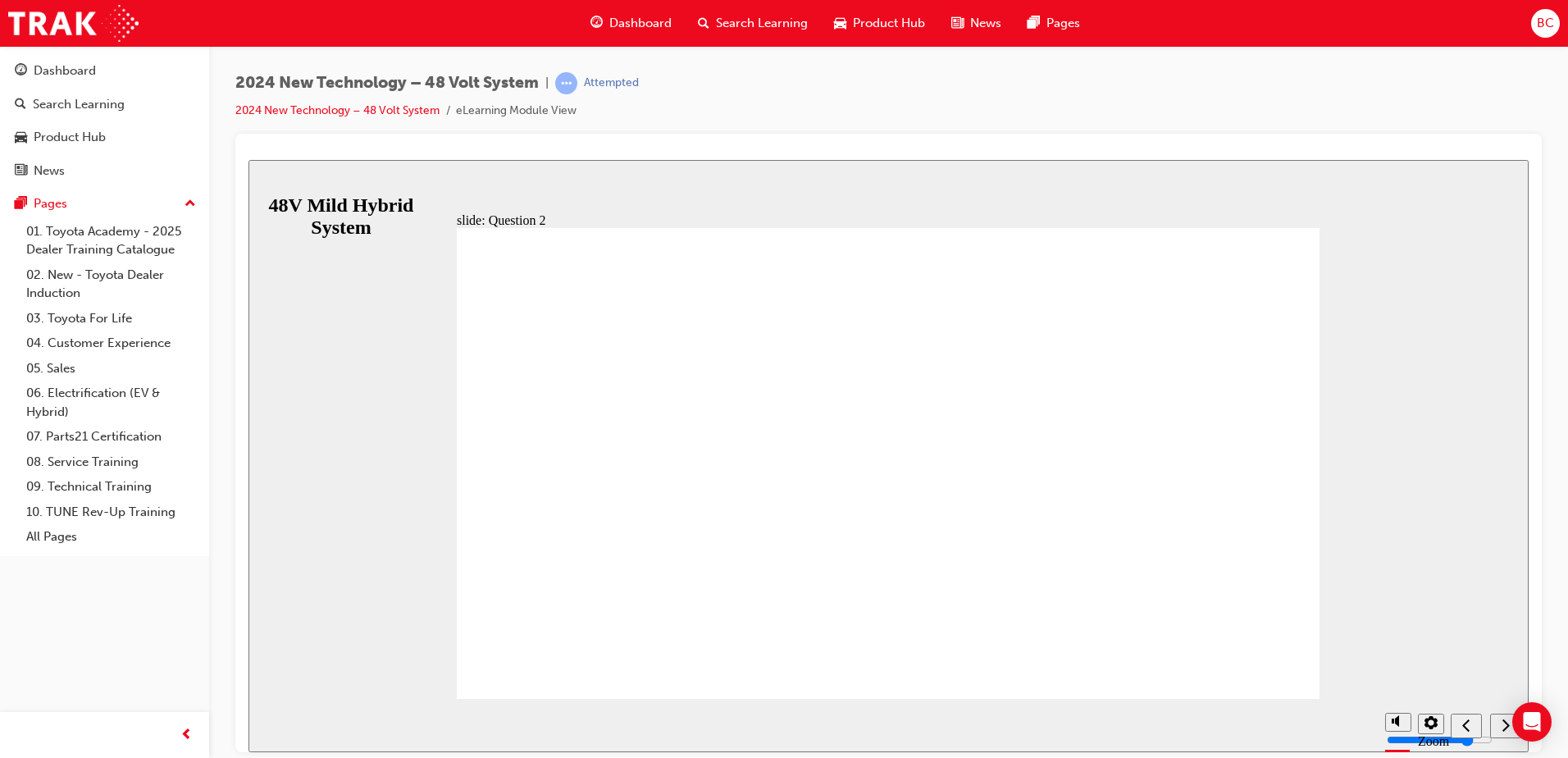
checkbox input "false"
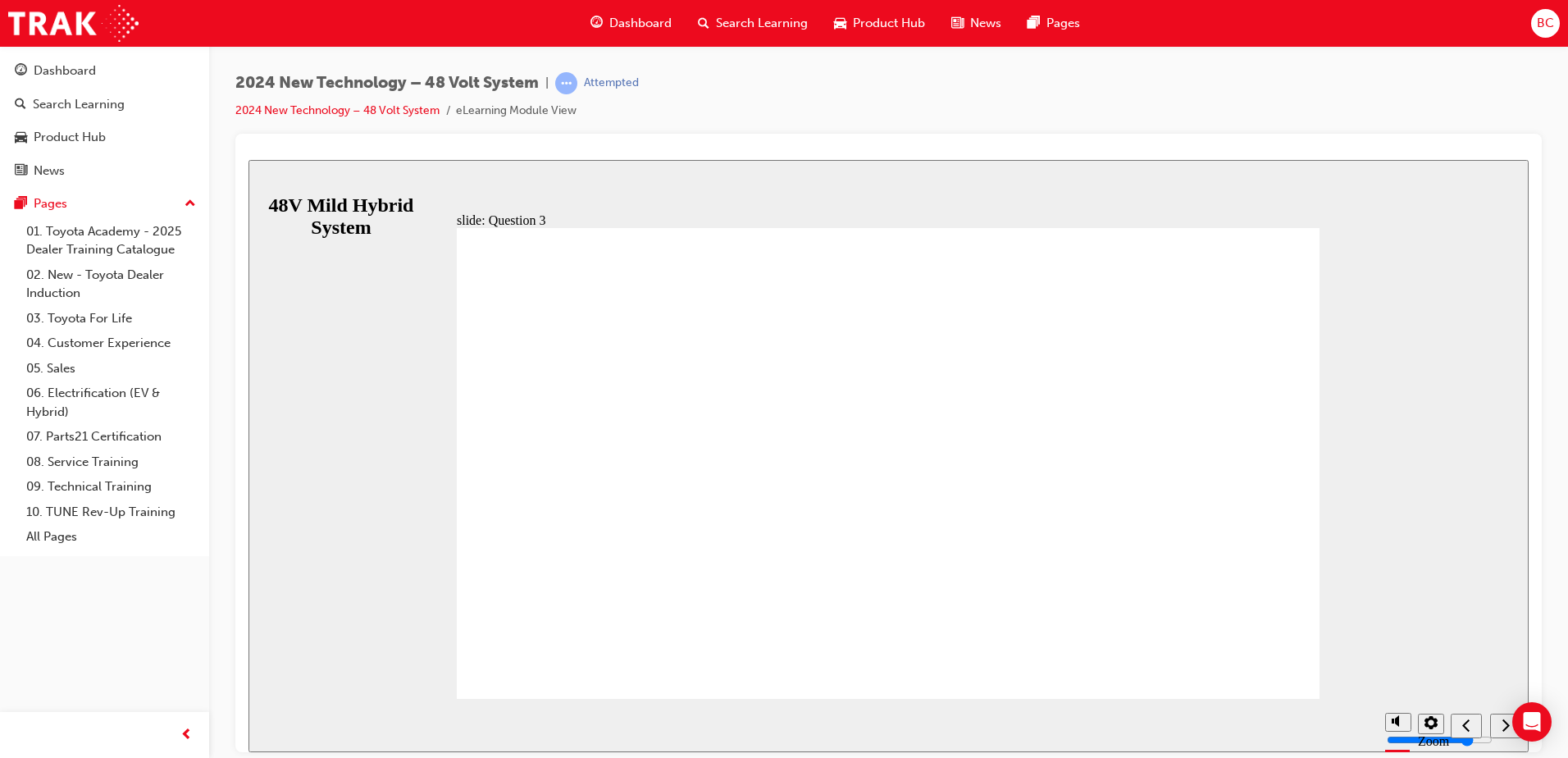
radio input "true"
radio input "false"
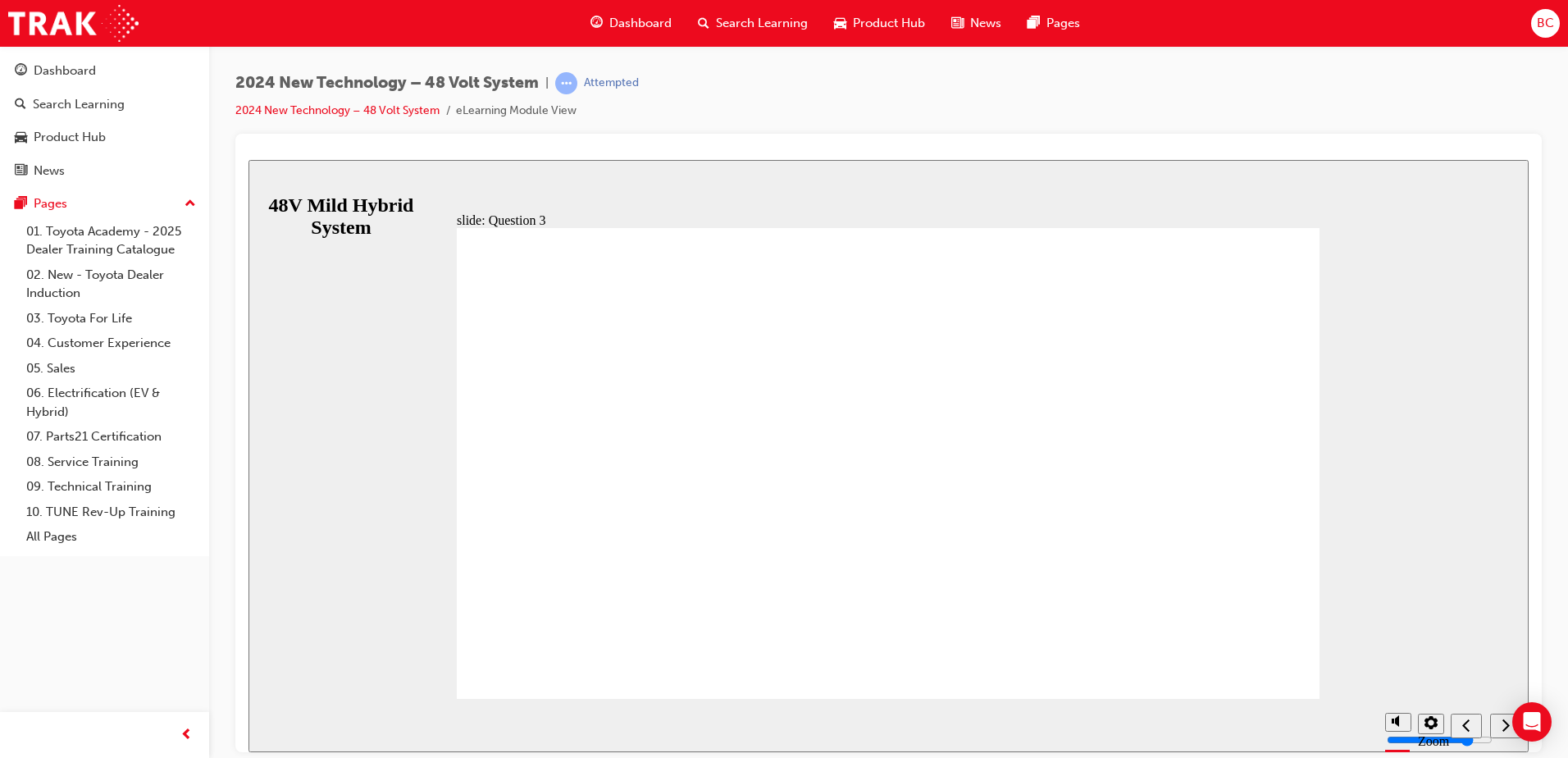
radio input "true"
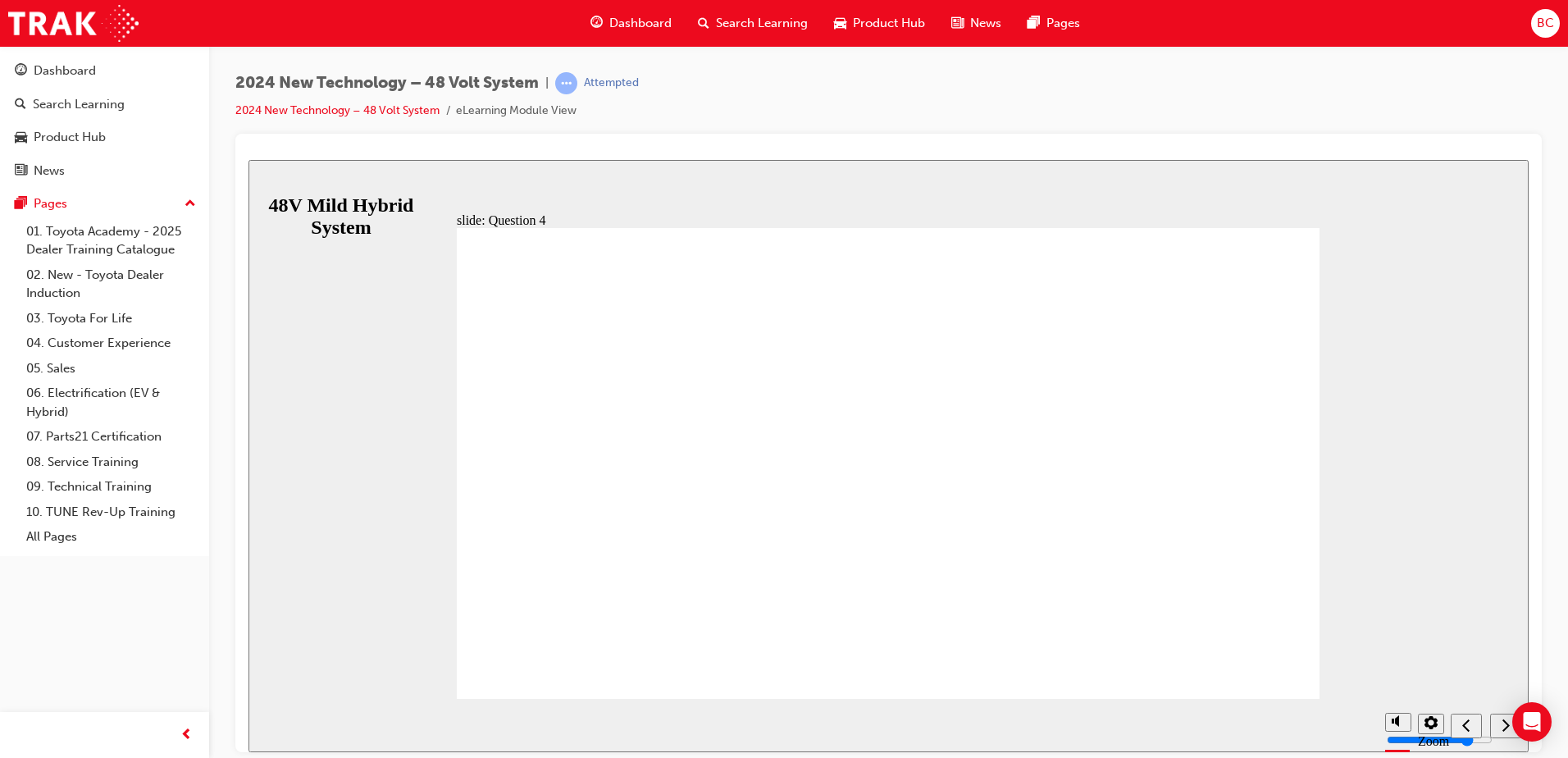
radio input "true"
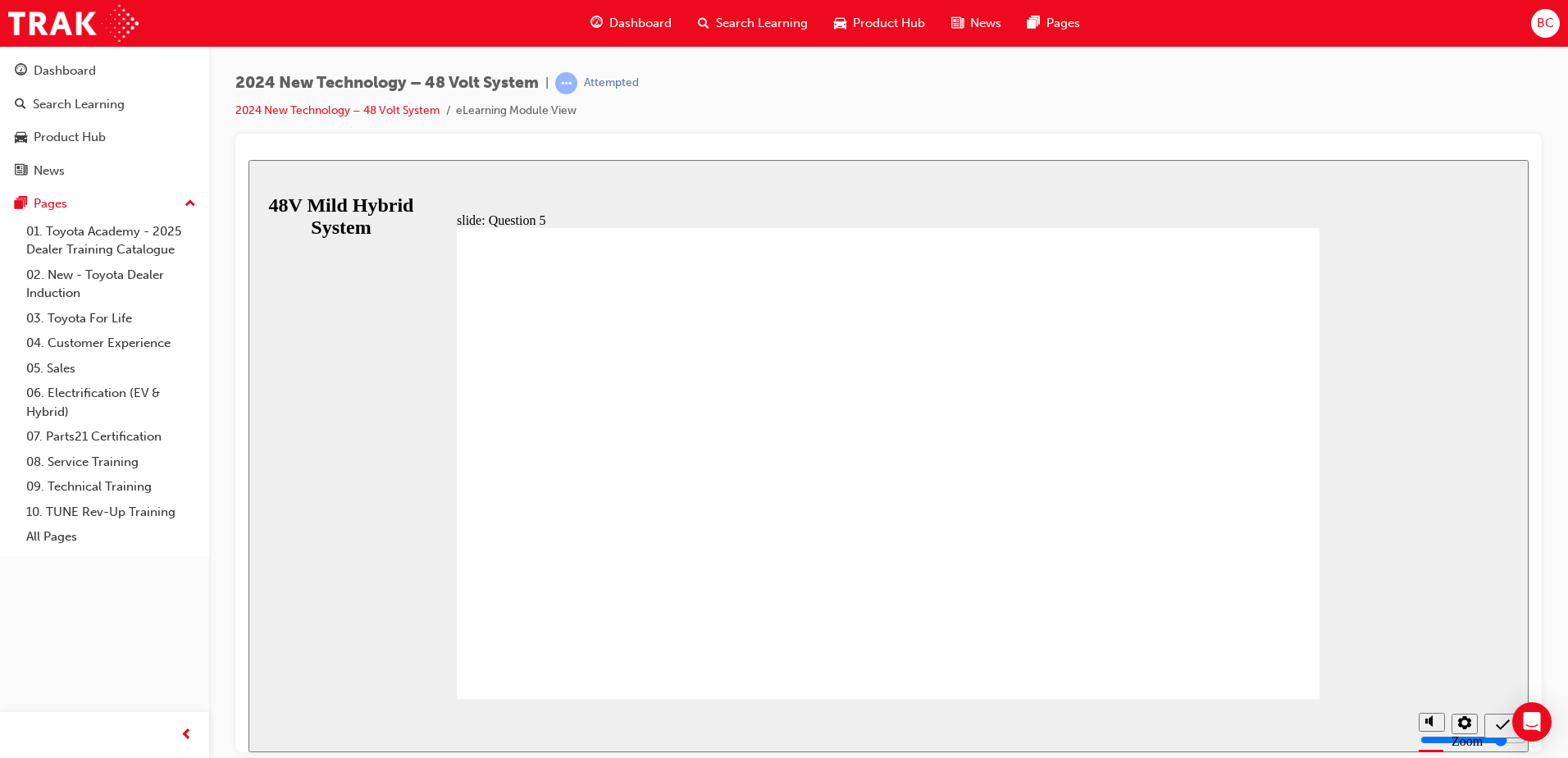
radio input "true"
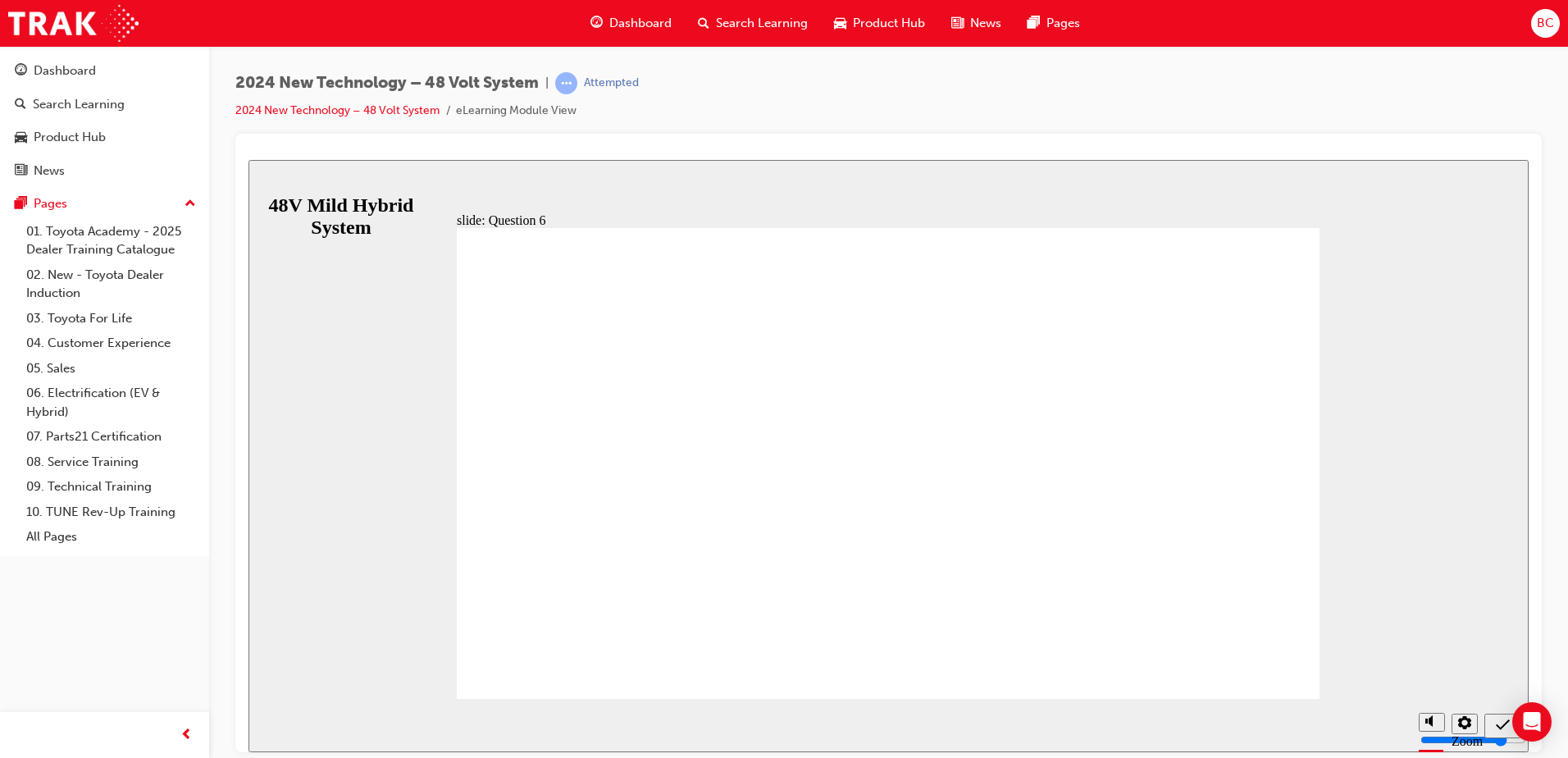
radio input "true"
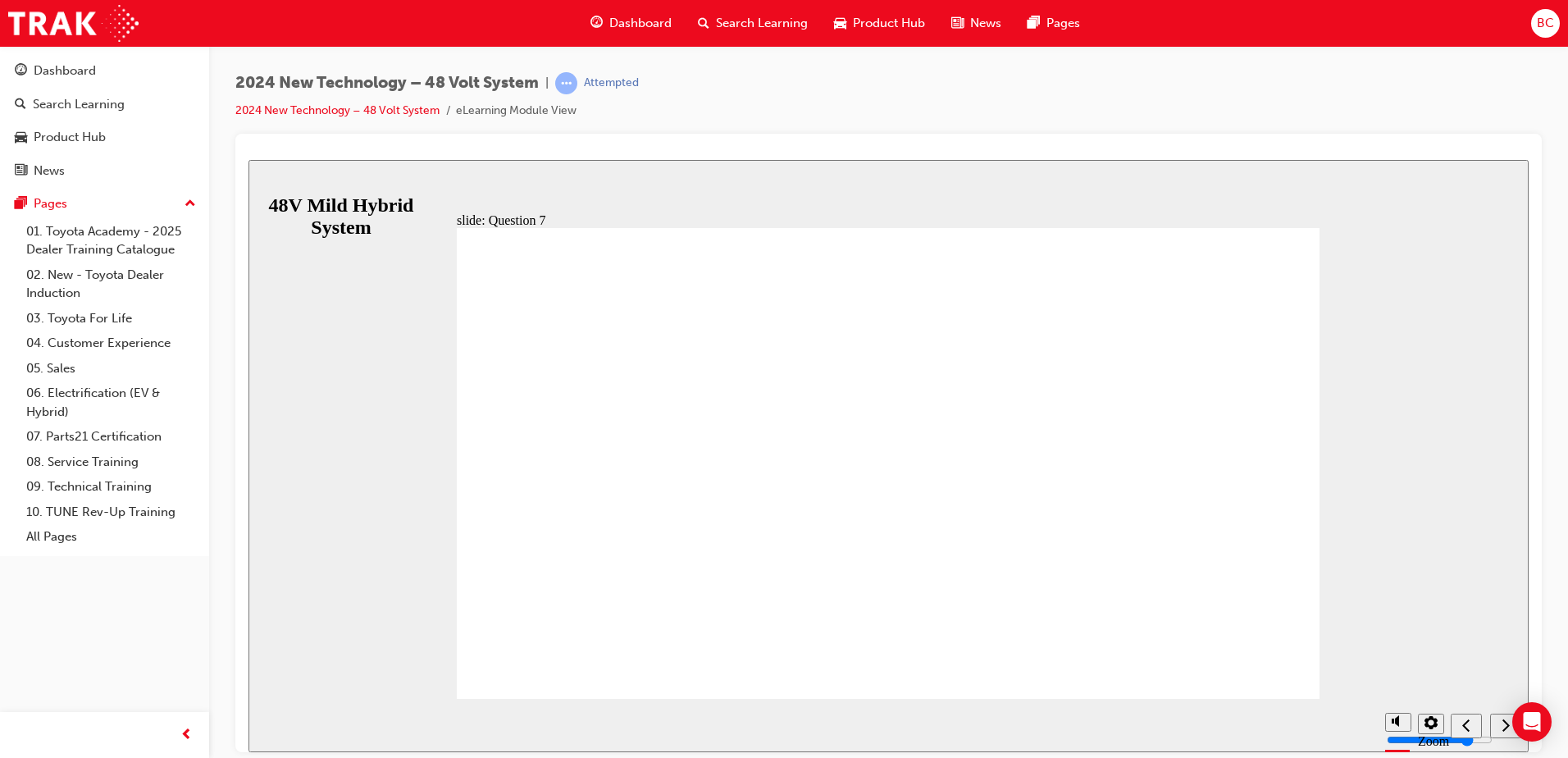
drag, startPoint x: 699, startPoint y: 503, endPoint x: 699, endPoint y: 492, distance: 11.0
radio input "false"
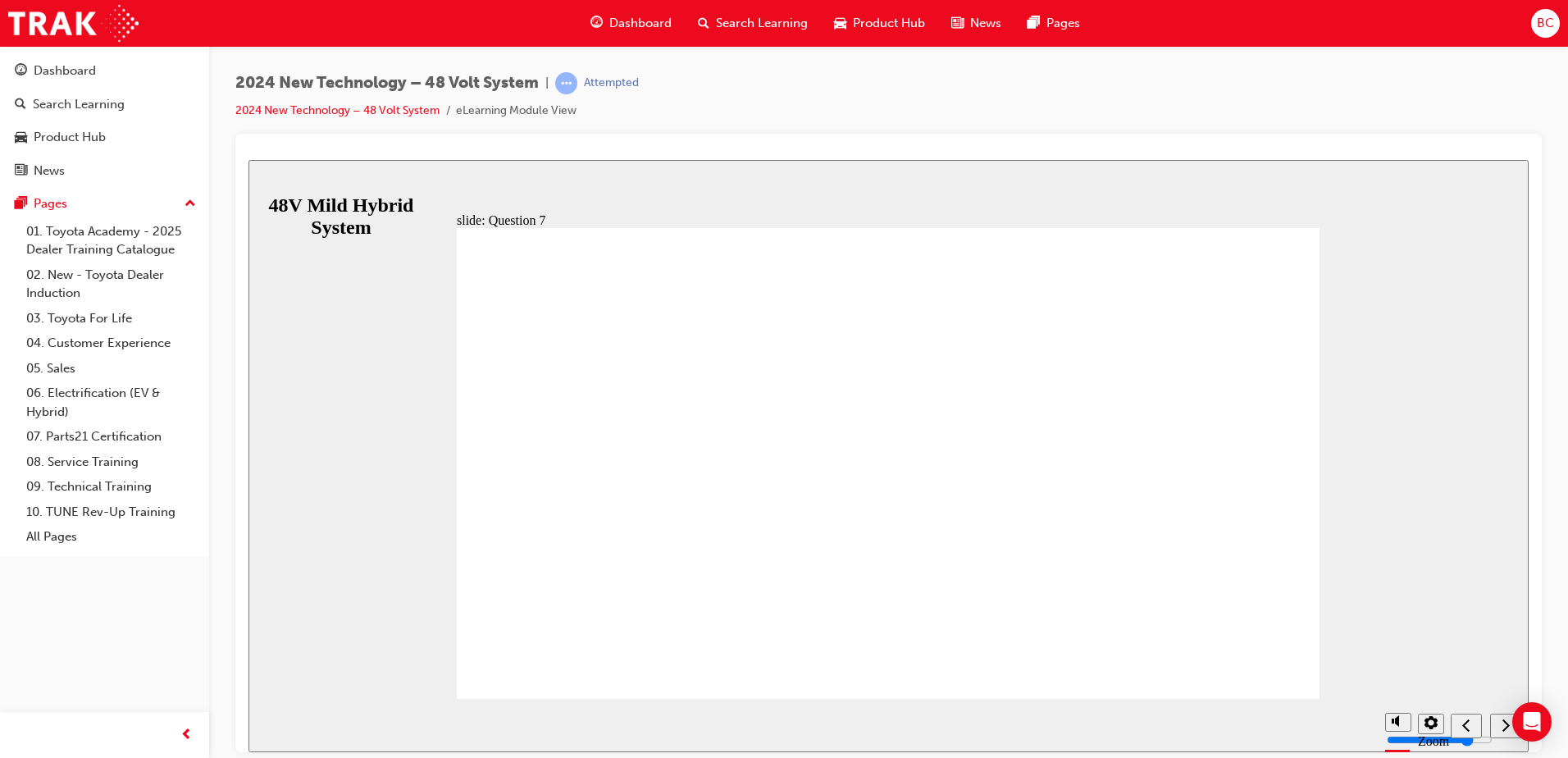
radio input "true"
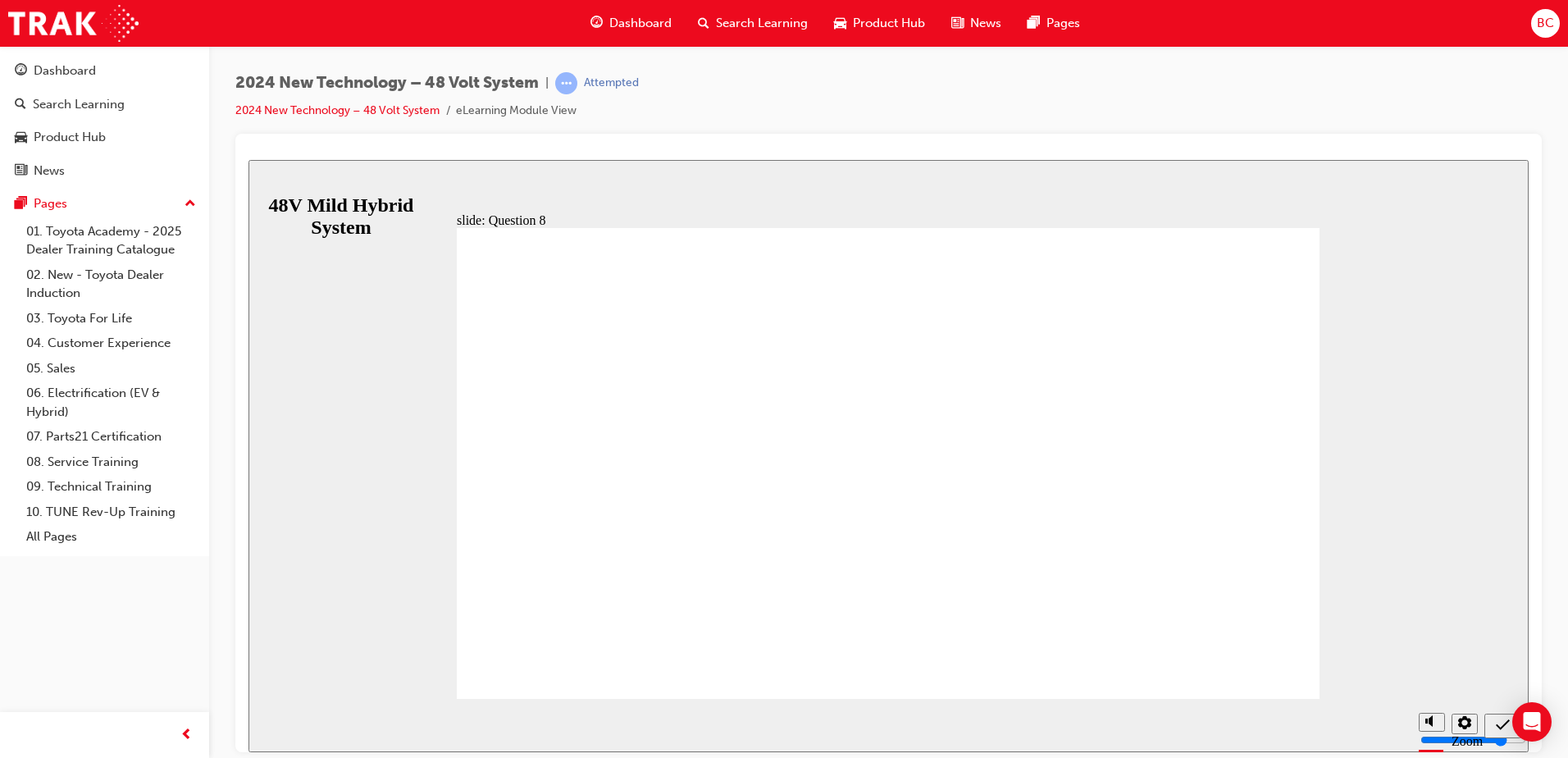
radio input "true"
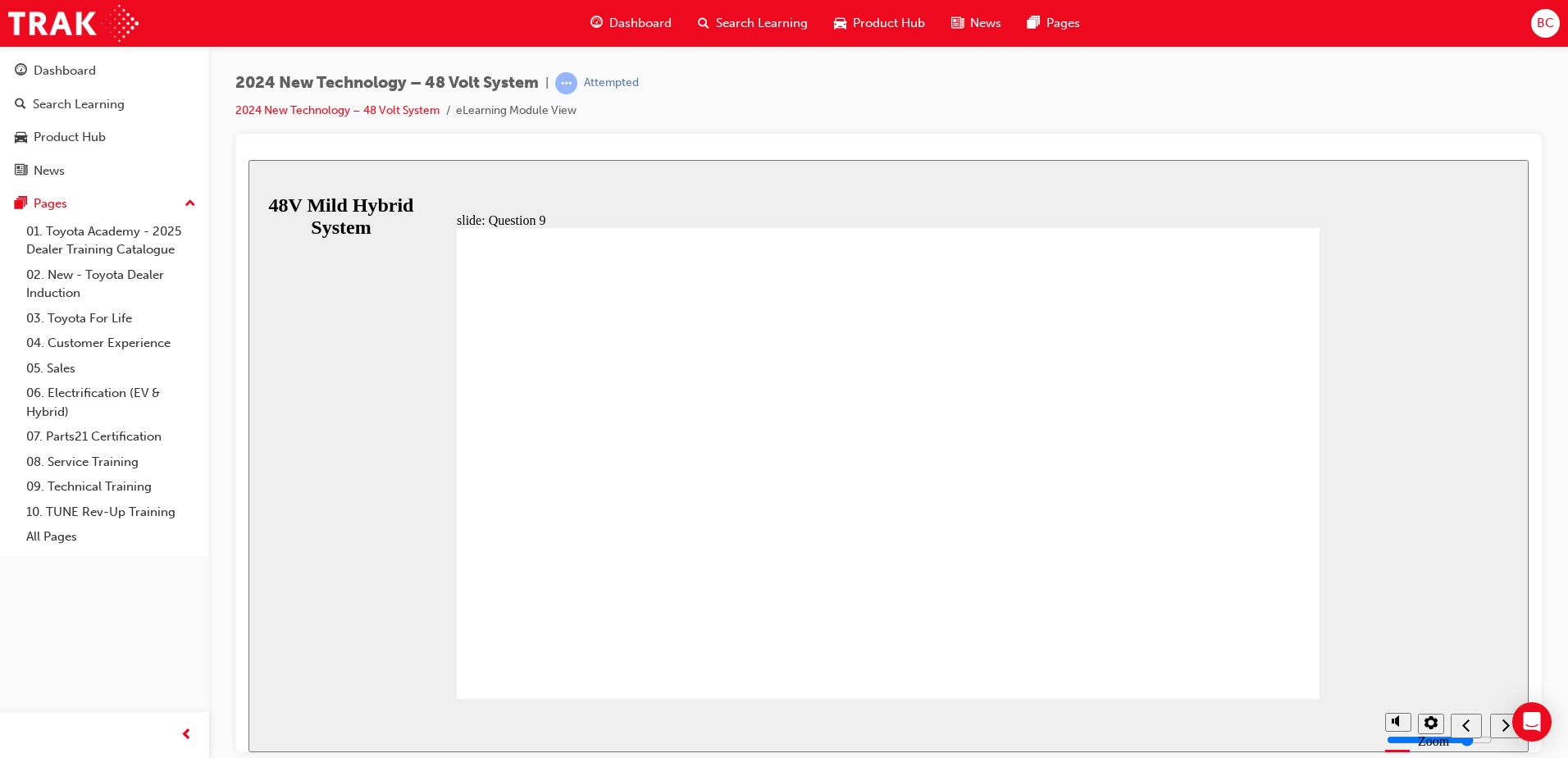
radio input "true"
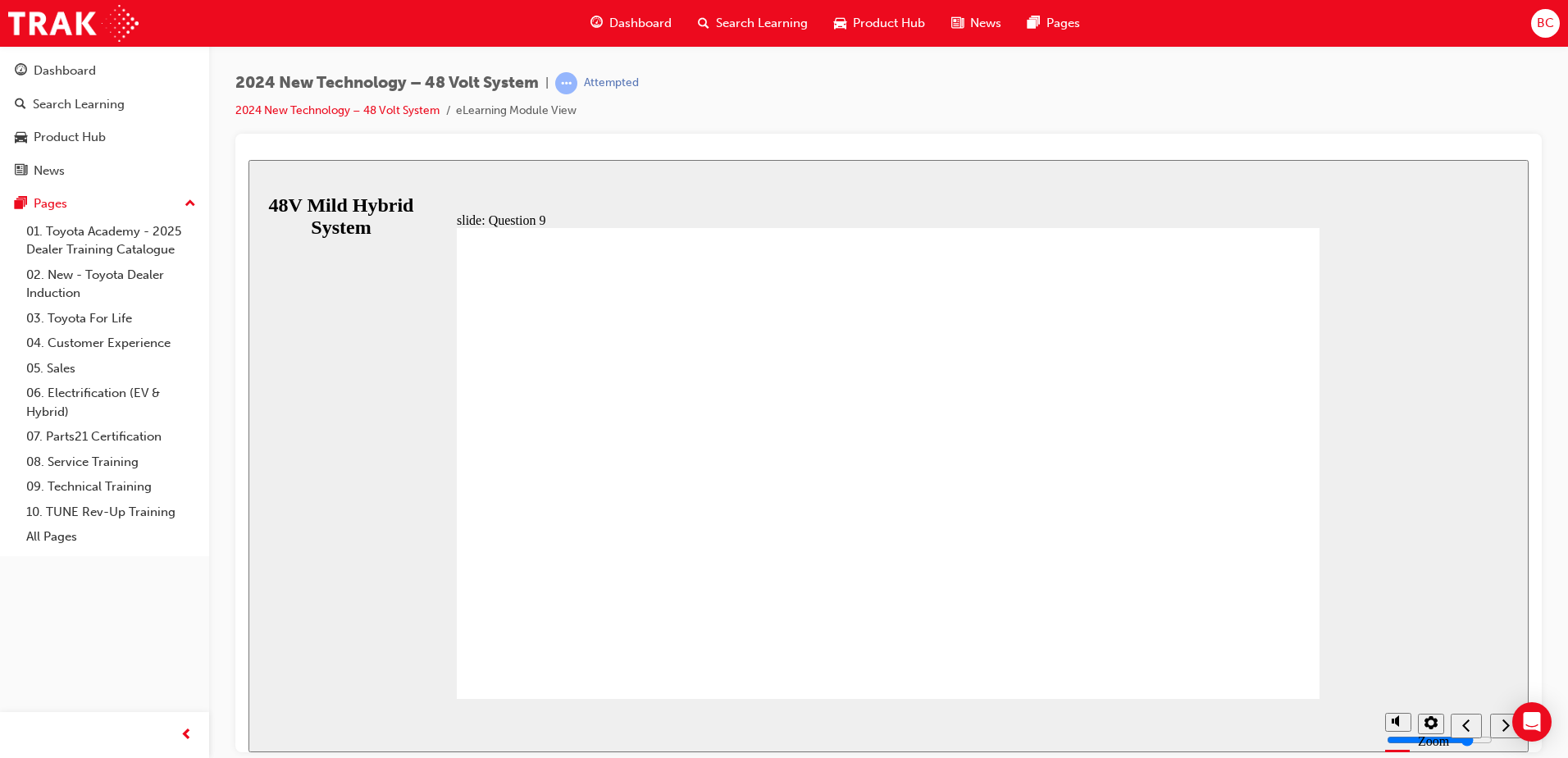
radio input "true"
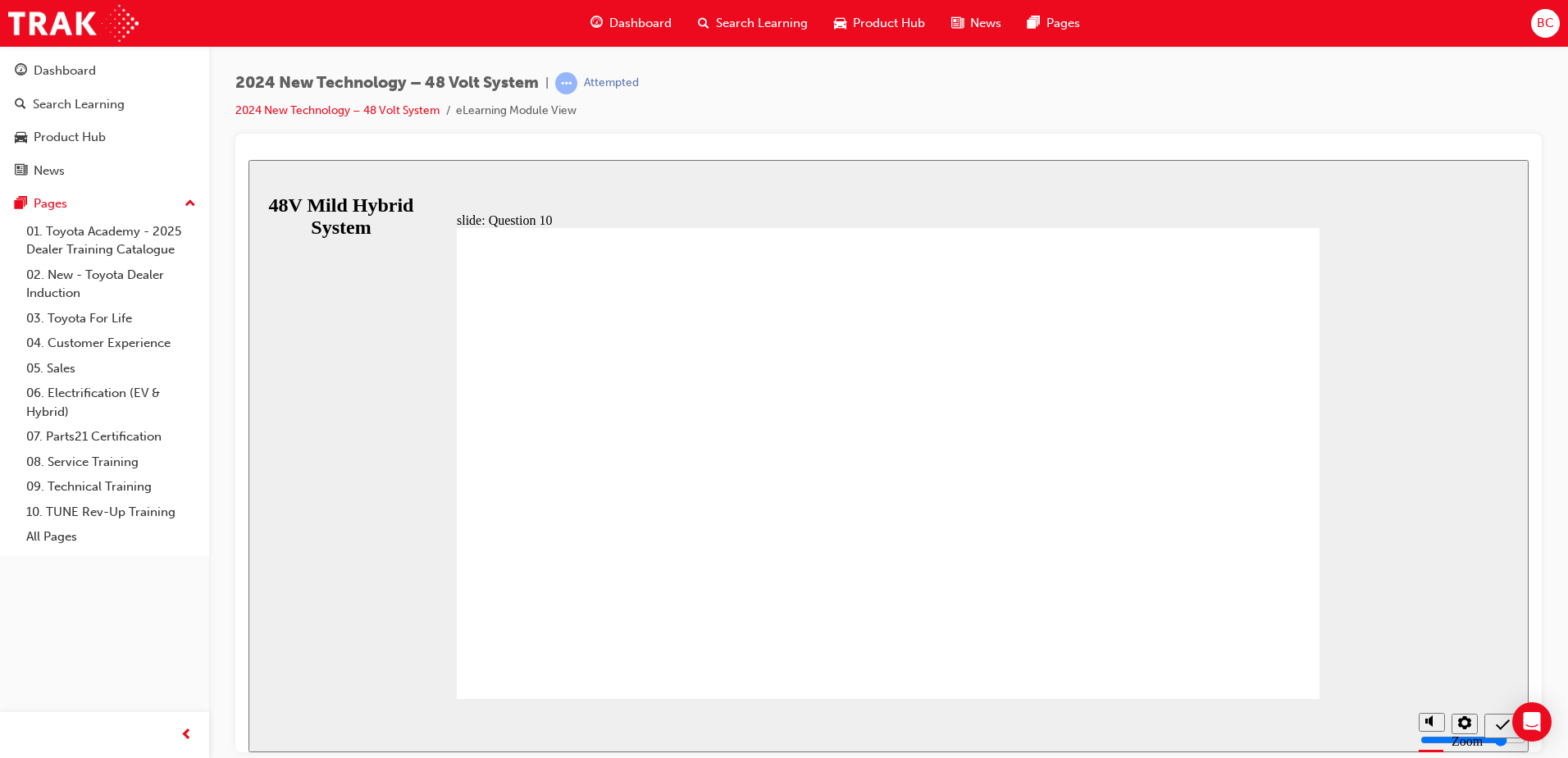
radio input "true"
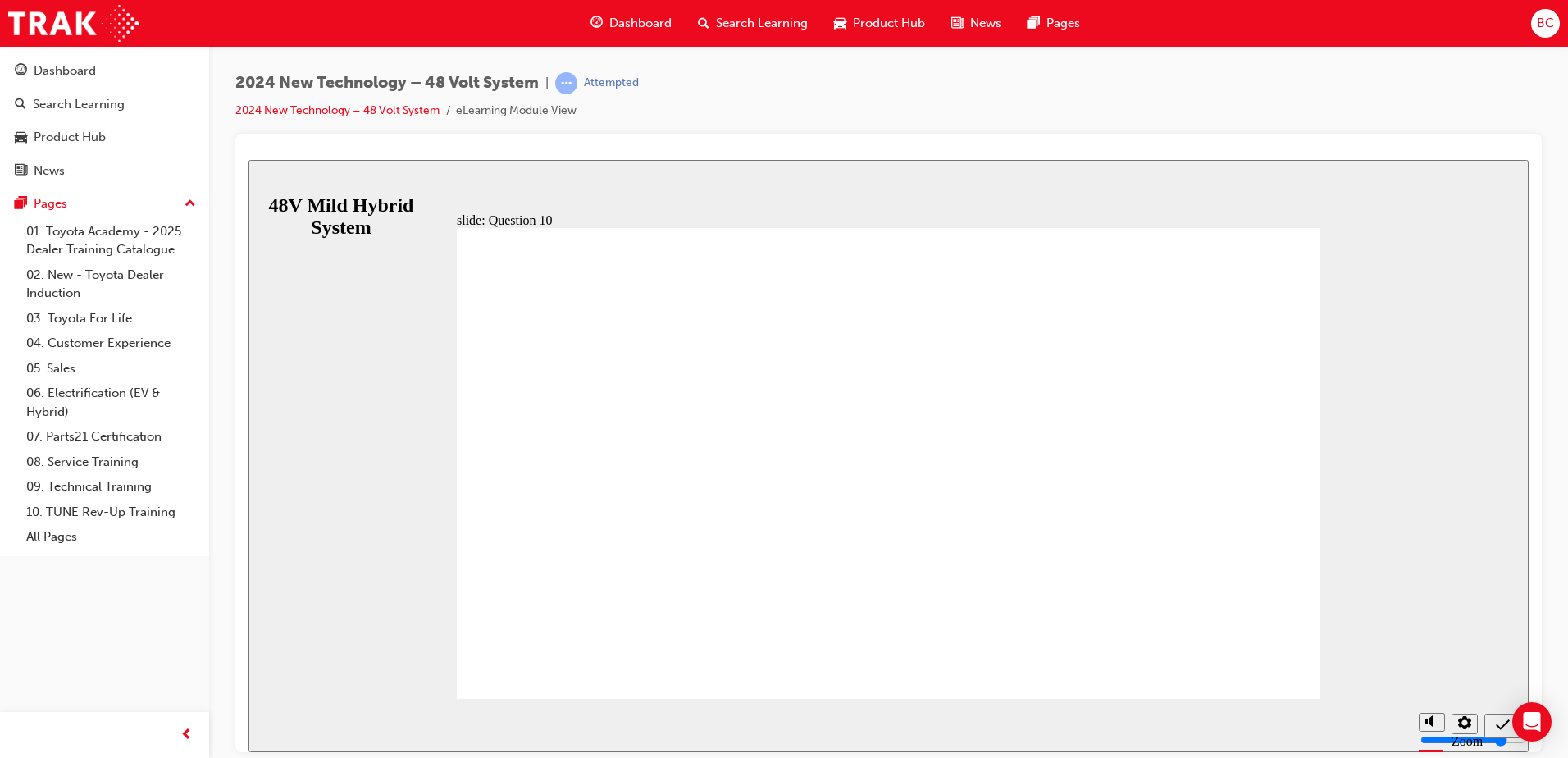
radio input "false"
radio input "true"
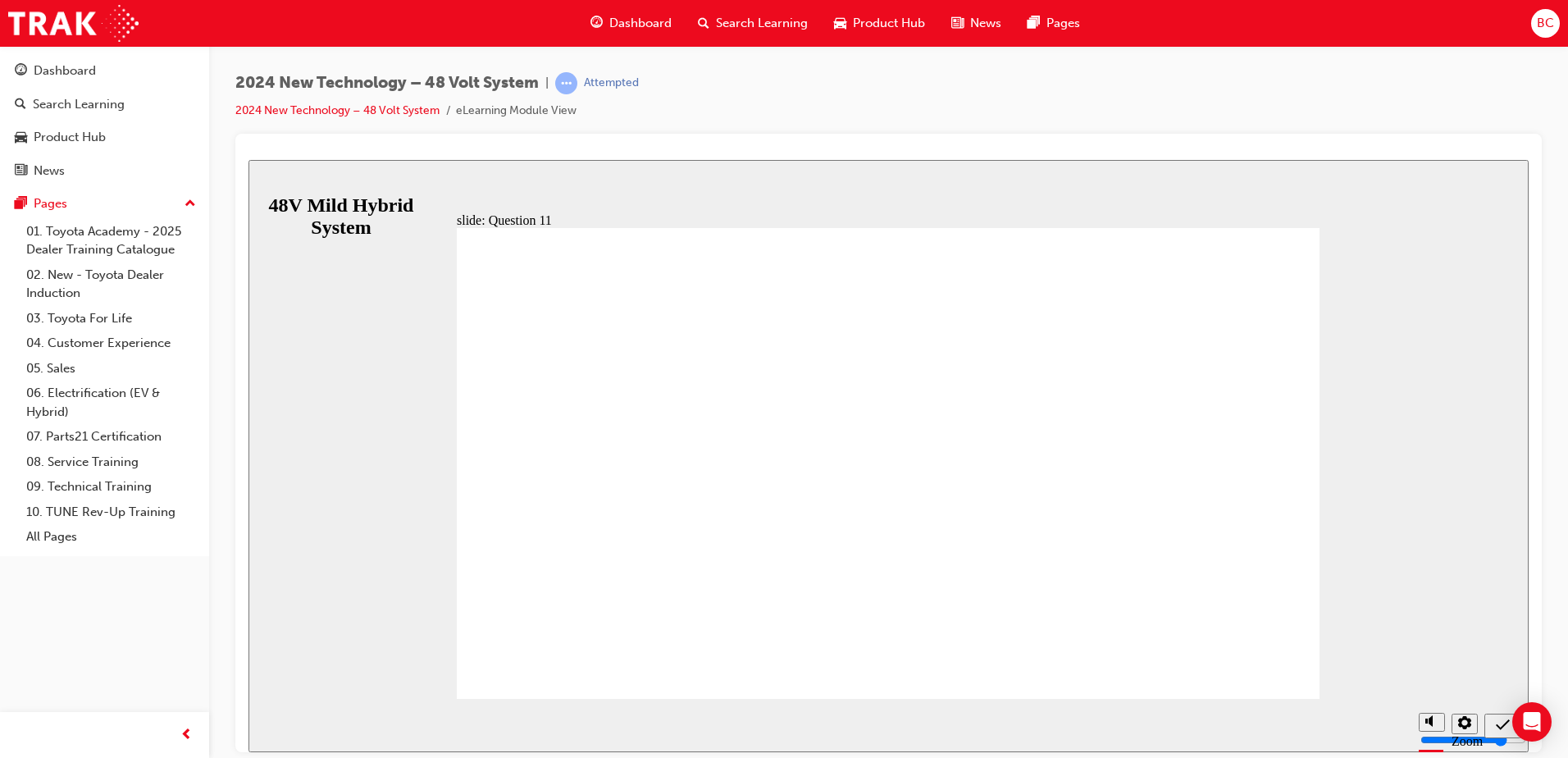
radio input "true"
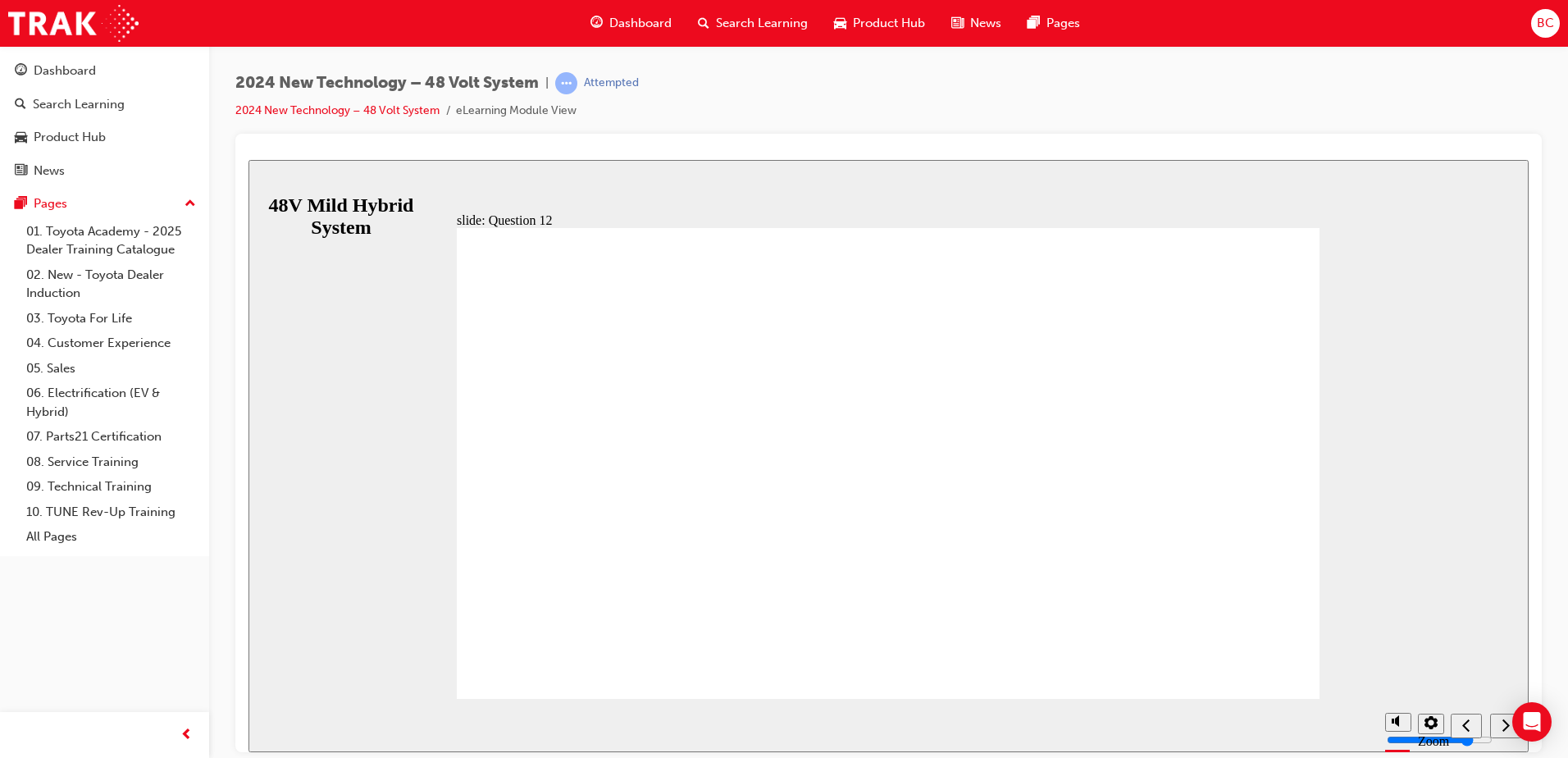
radio input "true"
drag, startPoint x: 873, startPoint y: 531, endPoint x: 884, endPoint y: 542, distance: 15.6
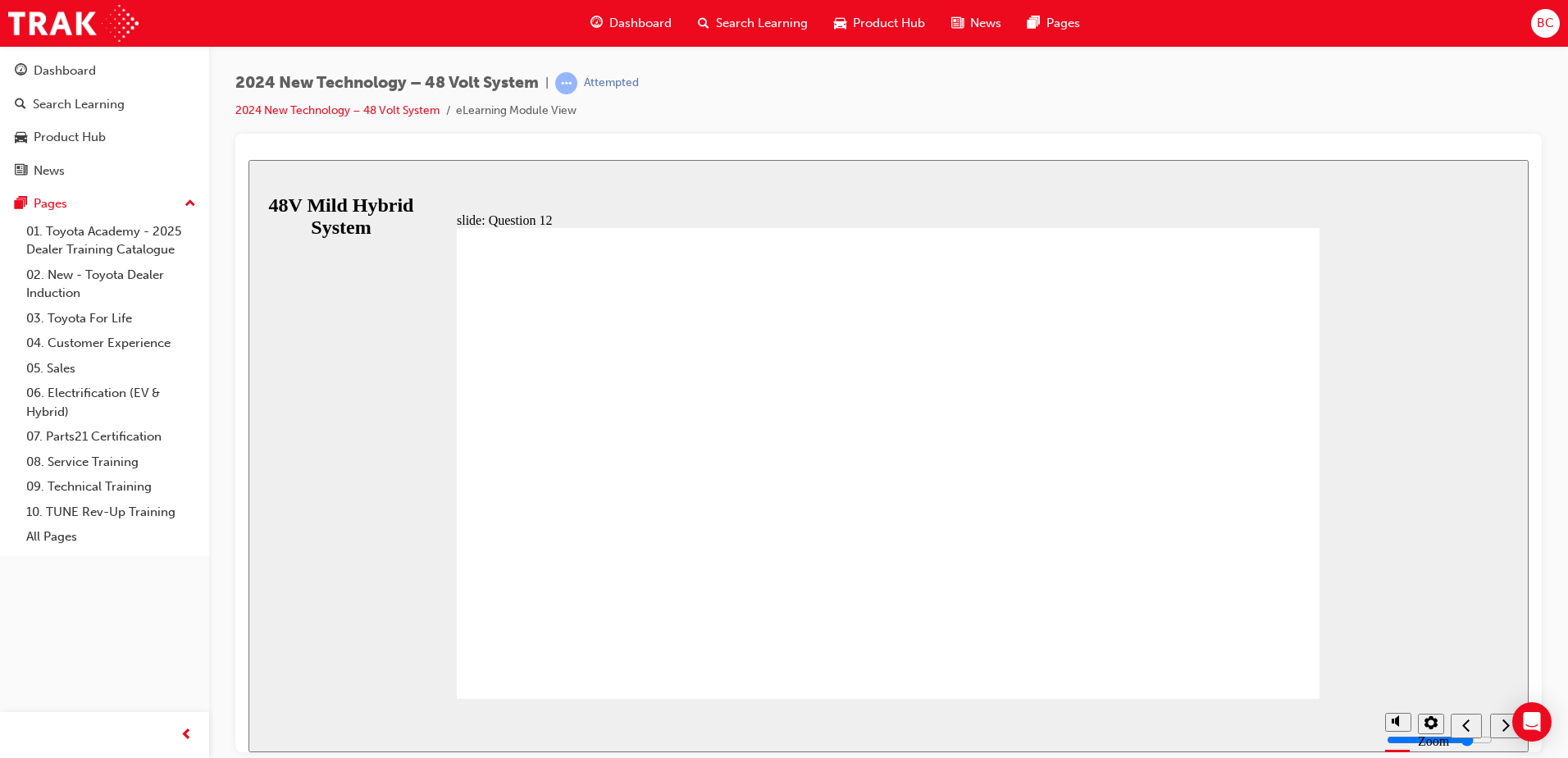
radio input "true"
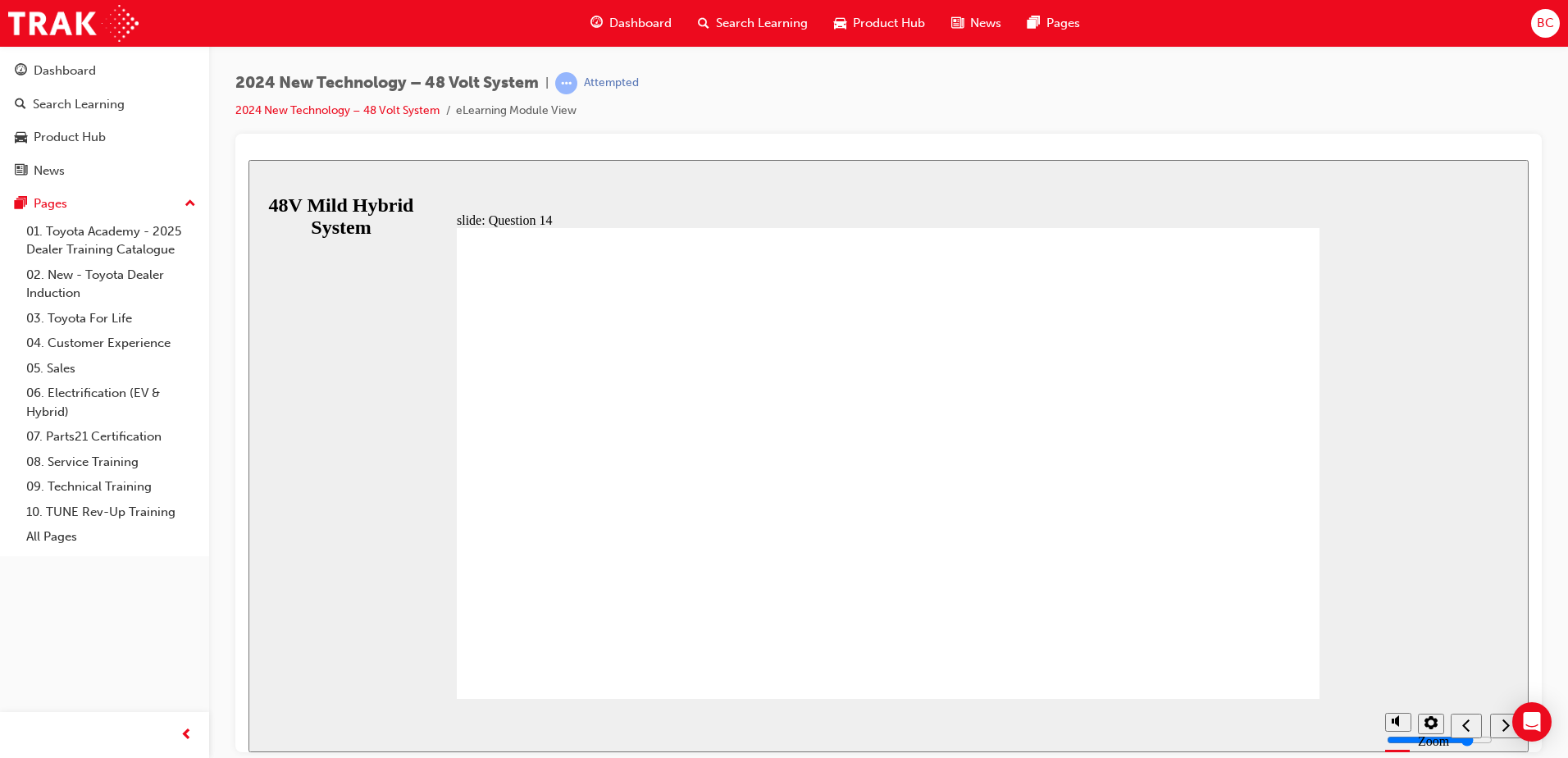
radio input "true"
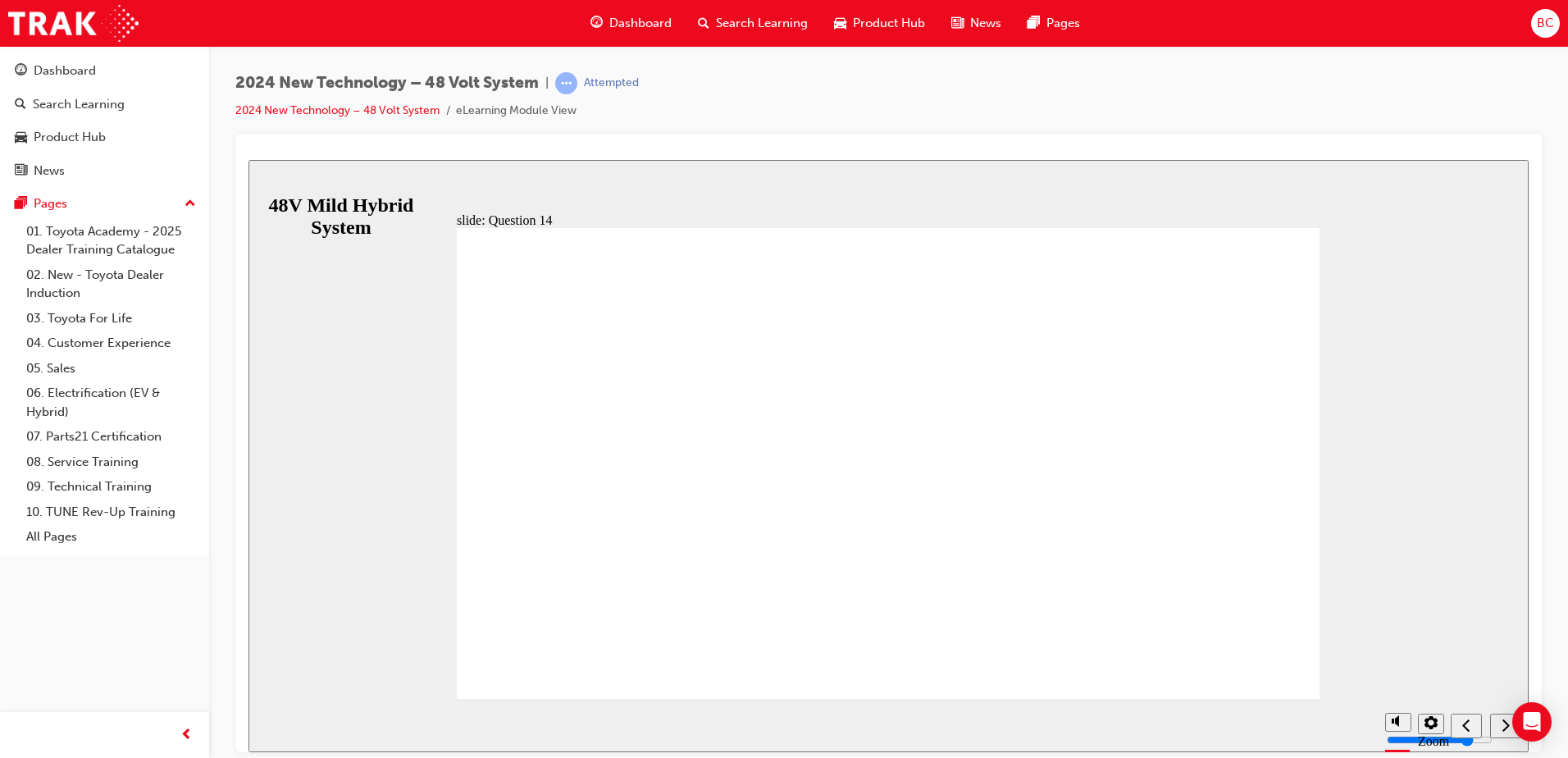
radio input "true"
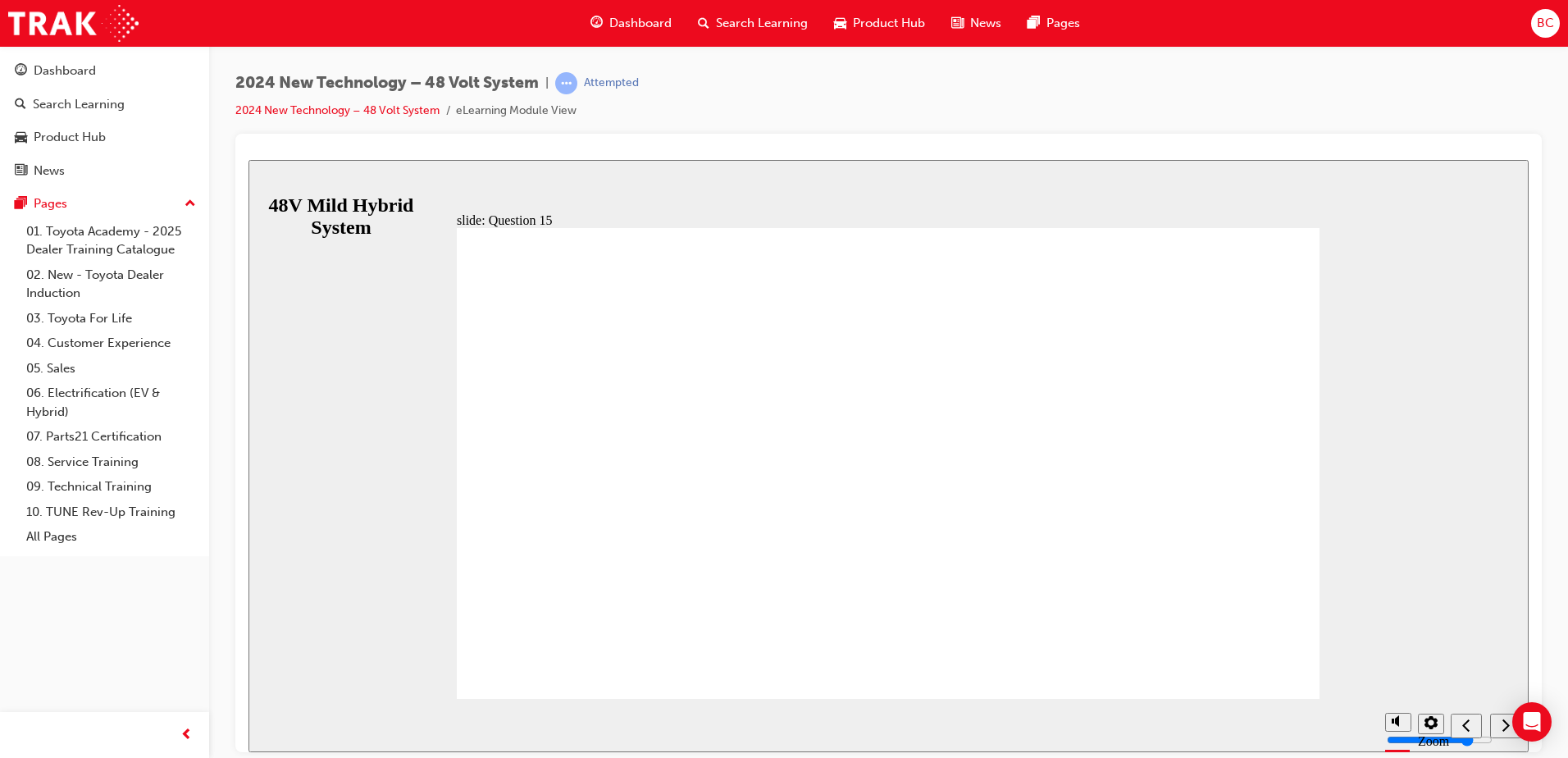
radio input "false"
radio input "true"
drag, startPoint x: 692, startPoint y: 538, endPoint x: 779, endPoint y: 558, distance: 89.3
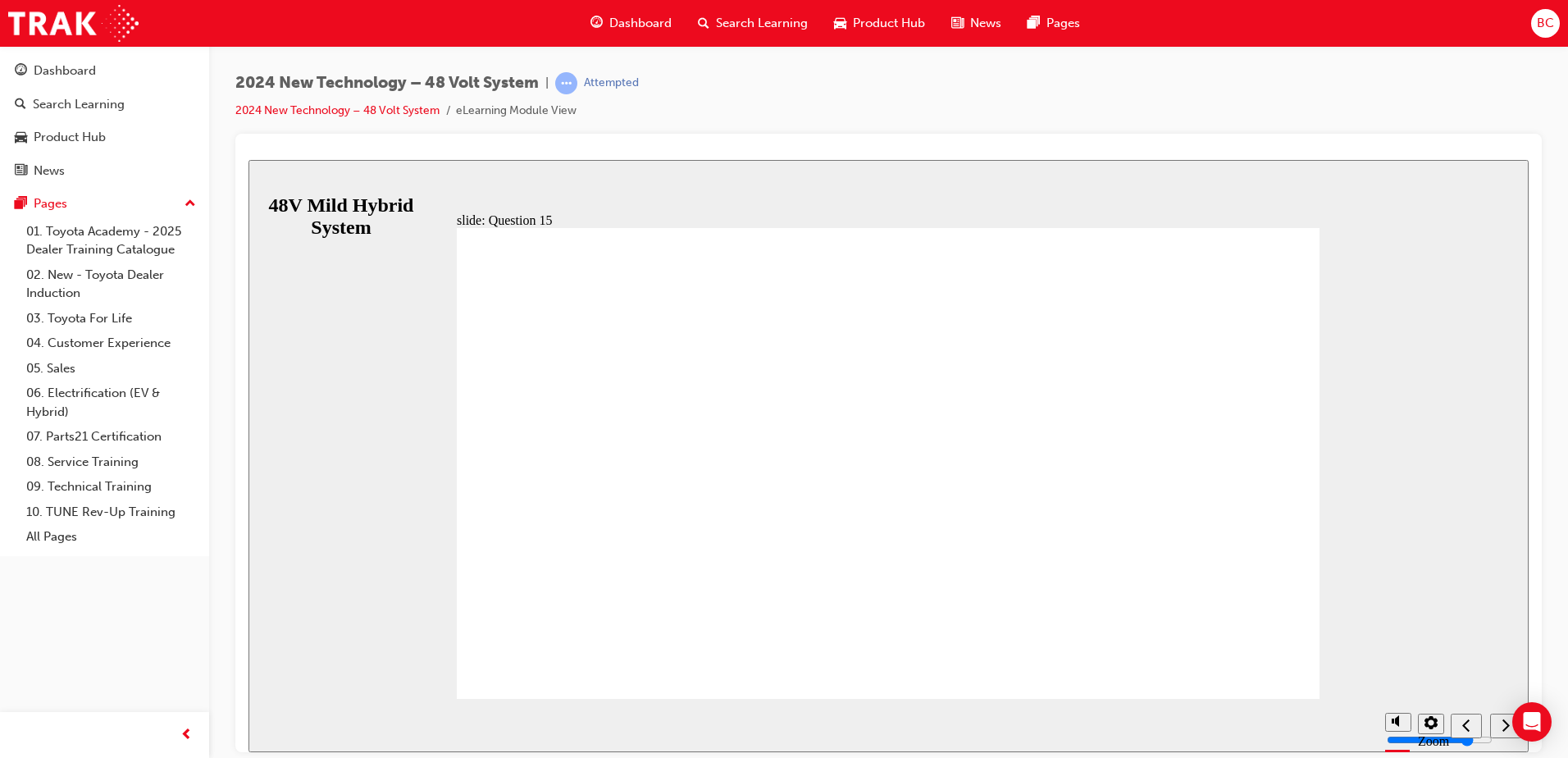
radio input "true"
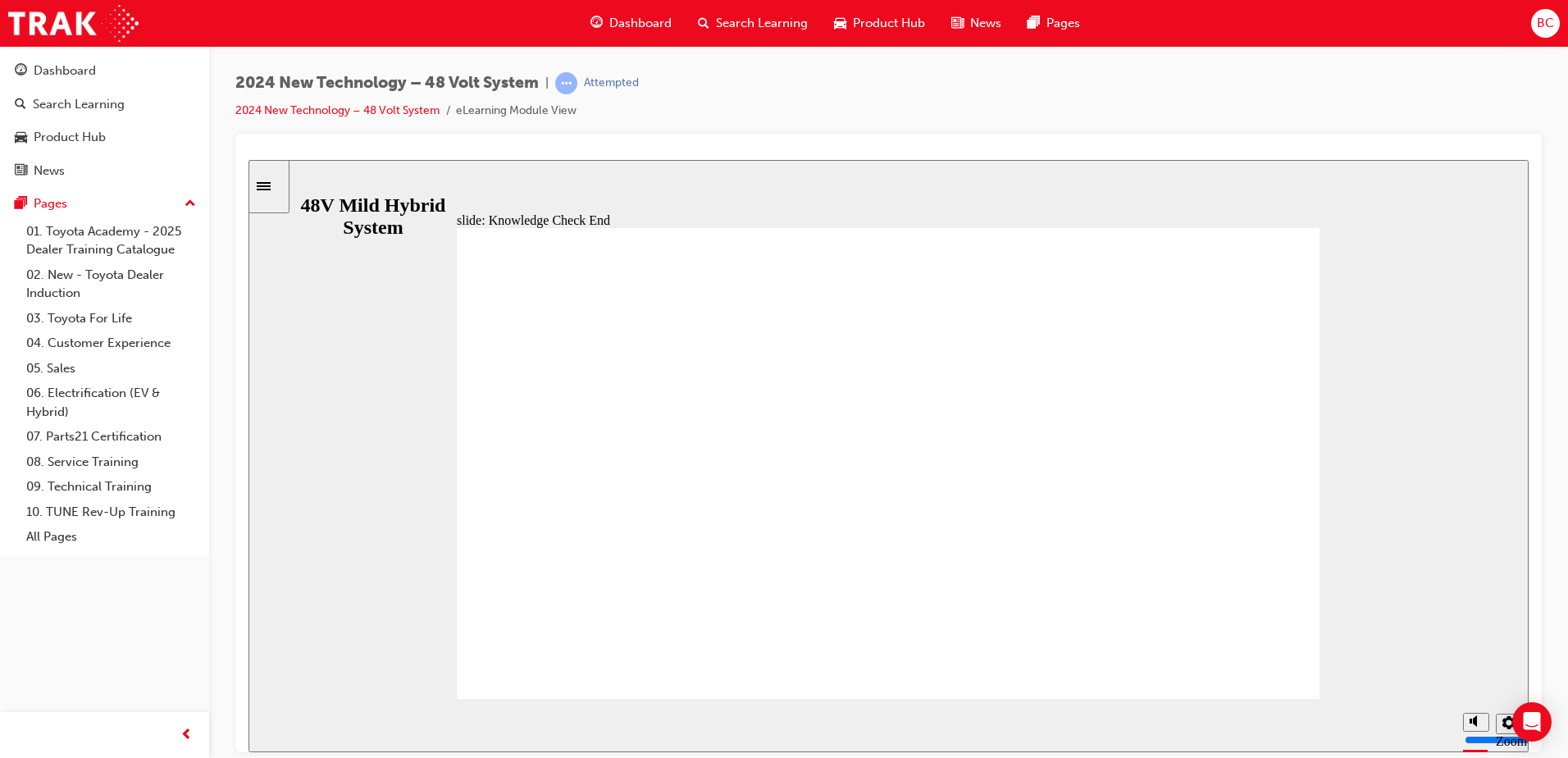
click at [282, 186] on icon "Sidebar Toggle" at bounding box center [269, 185] width 25 height 10
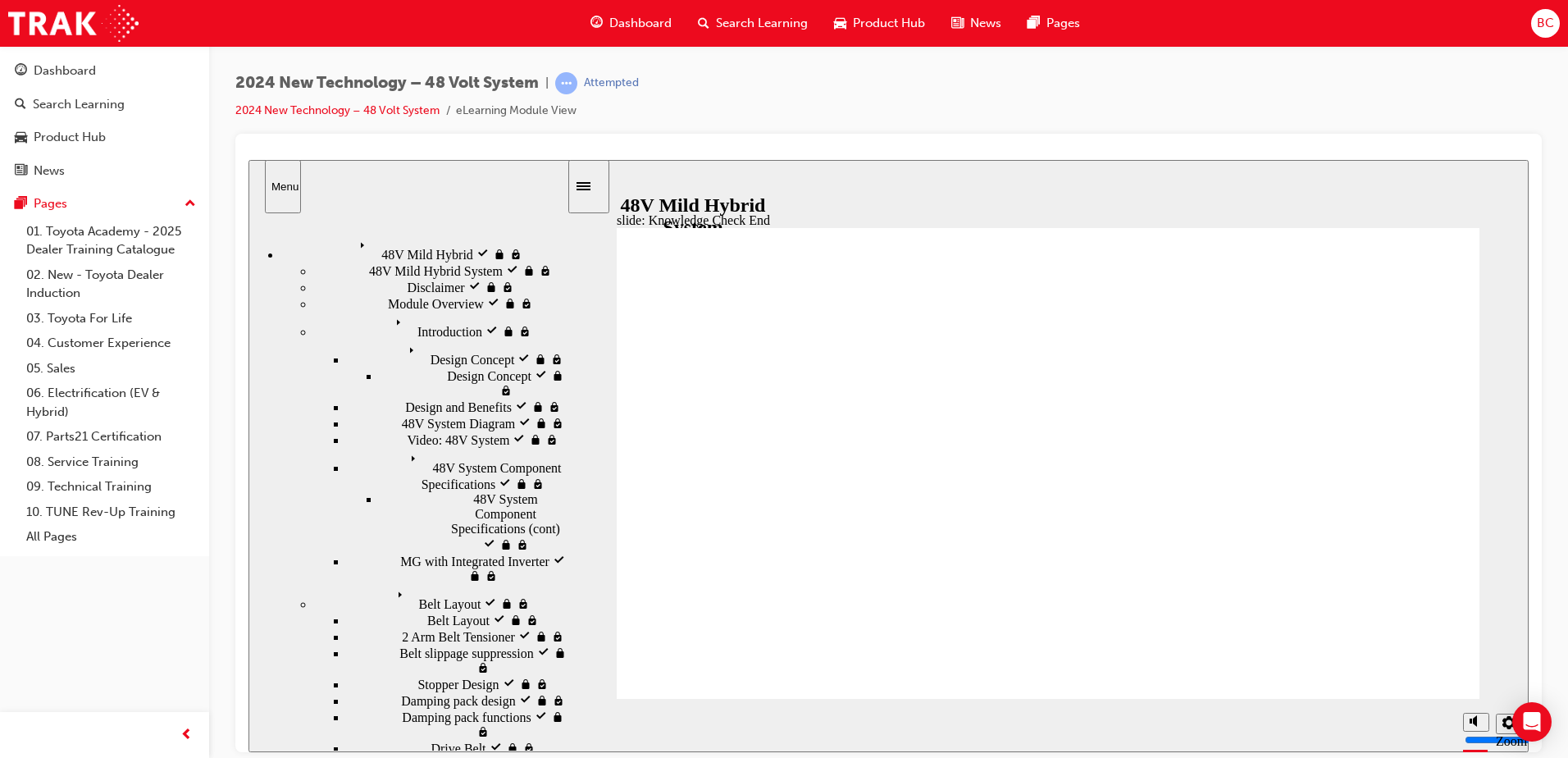
click at [415, 234] on div "48V Mild Hybrid visited 48V Mild Hybrid" at bounding box center [424, 248] width 286 height 28
drag, startPoint x: 360, startPoint y: 694, endPoint x: 359, endPoint y: 713, distance: 19.0
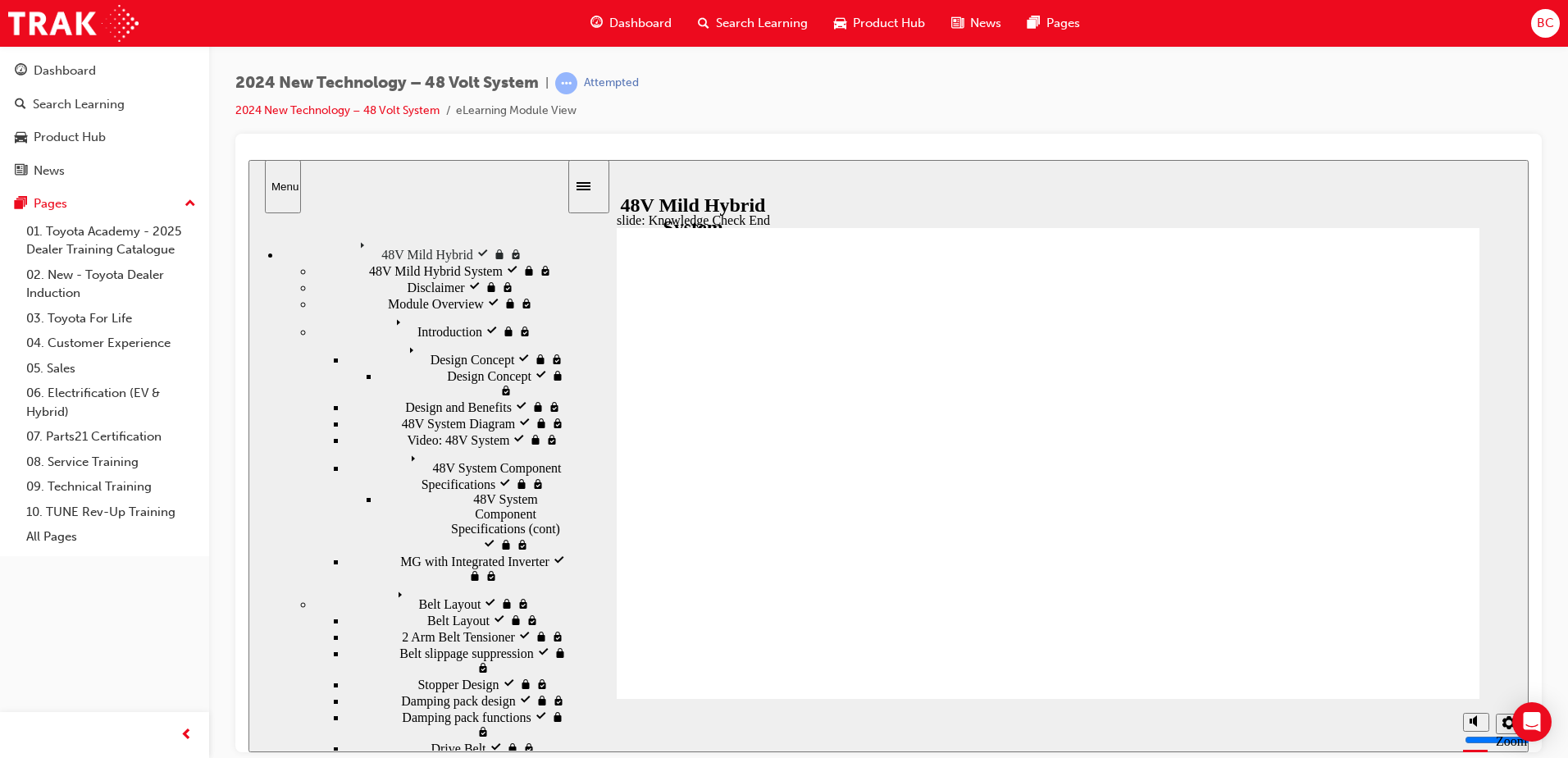
click at [359, 714] on nav "48V Mild Hybrid 48V Mild Hybrid 48V Mild Hybrid System visited 48V Mild Hybrid …" at bounding box center [408, 484] width 318 height 529
click at [359, 700] on nav "48V Mild Hybrid 48V Mild Hybrid 48V Mild Hybrid System visited 48V Mild Hybrid …" at bounding box center [408, 484] width 318 height 529
